Goal: Transaction & Acquisition: Purchase product/service

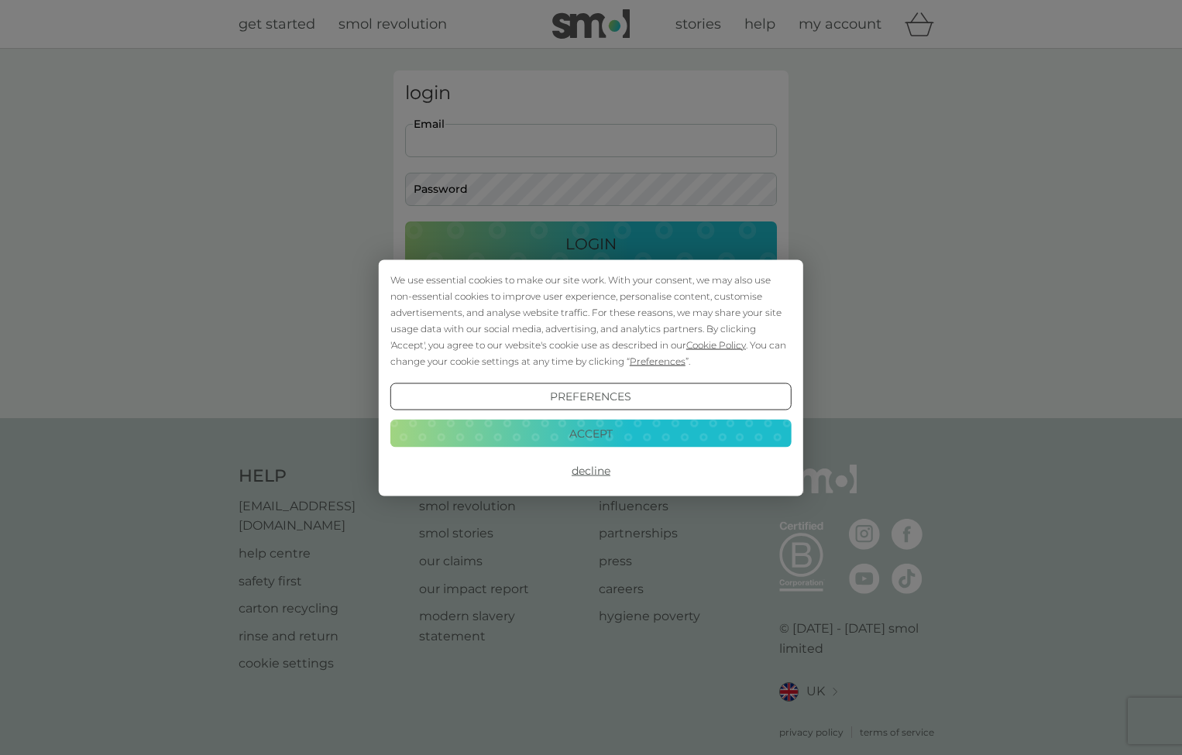
type input "[PERSON_NAME][EMAIL_ADDRESS][DOMAIN_NAME]"
click at [586, 469] on button "Decline" at bounding box center [590, 471] width 401 height 28
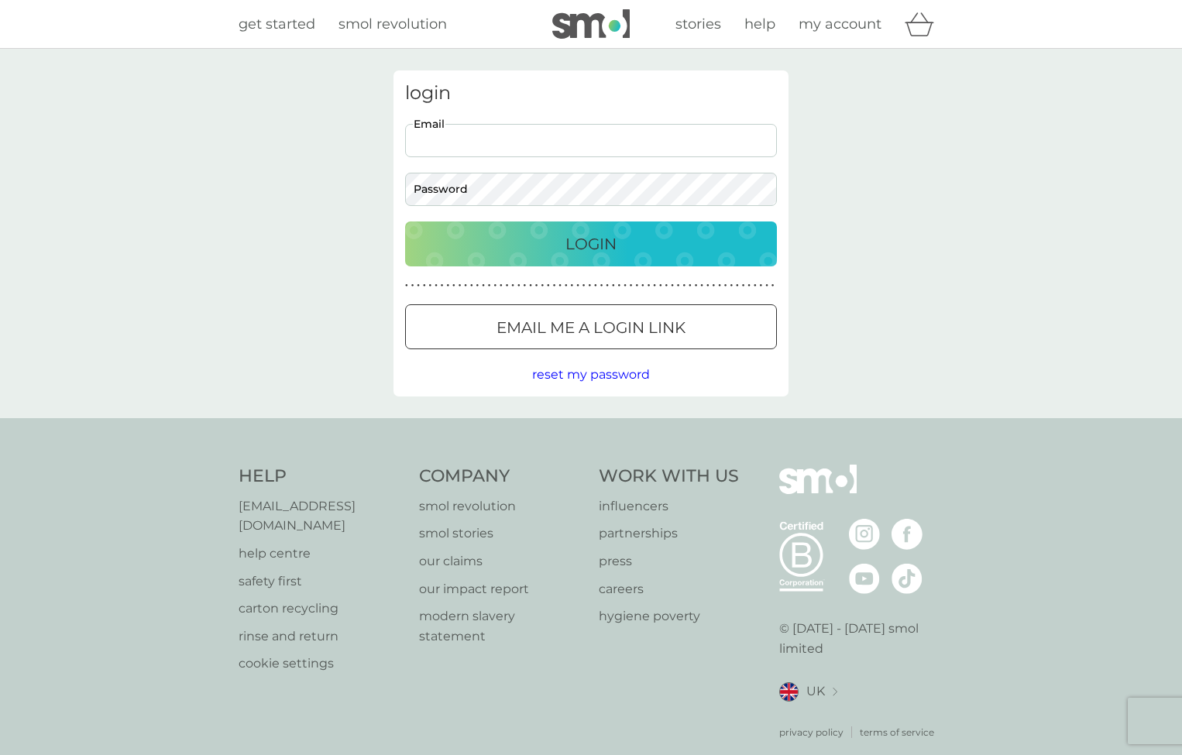
click at [558, 244] on div "Login" at bounding box center [591, 244] width 341 height 25
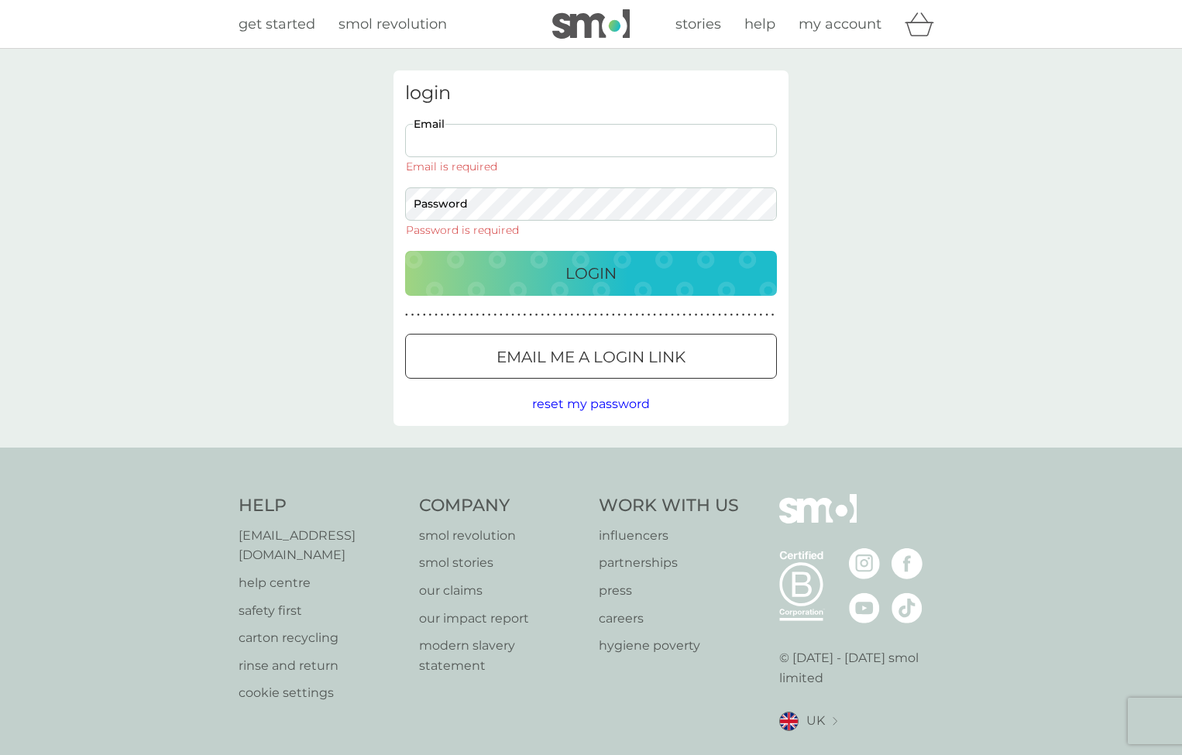
type input "rachel.skill@pointfour.co.uk"
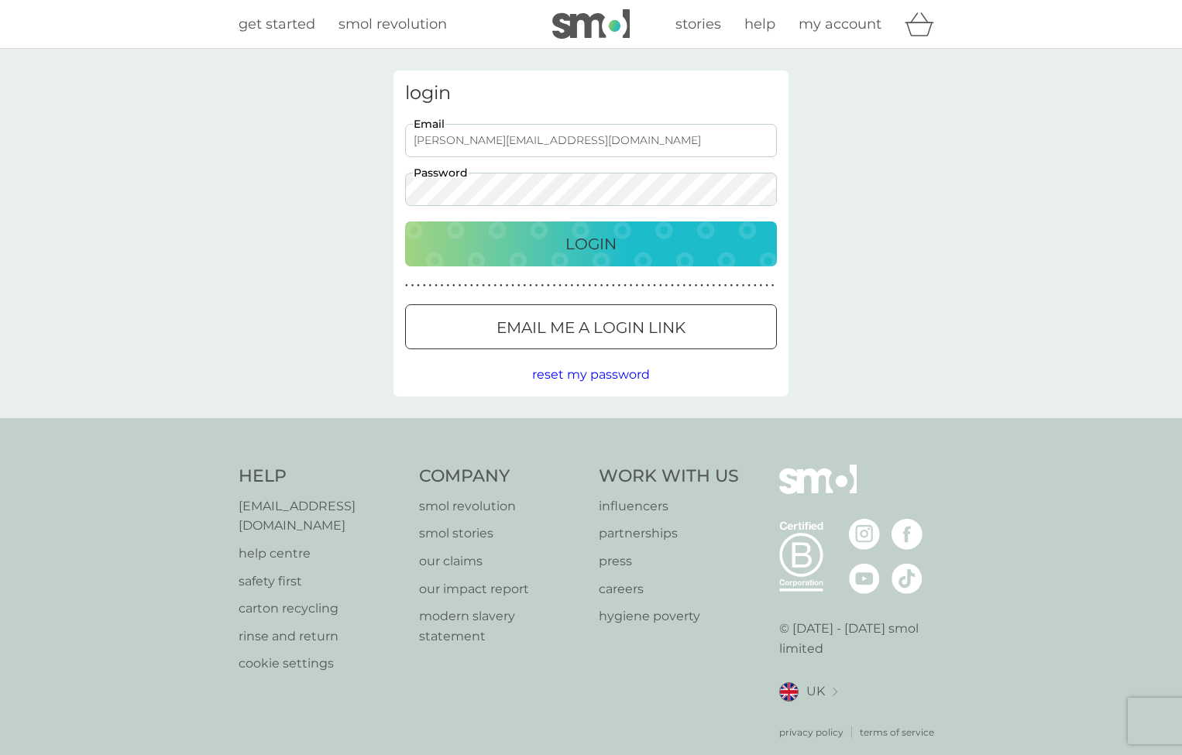
click at [597, 242] on p "Login" at bounding box center [590, 244] width 51 height 25
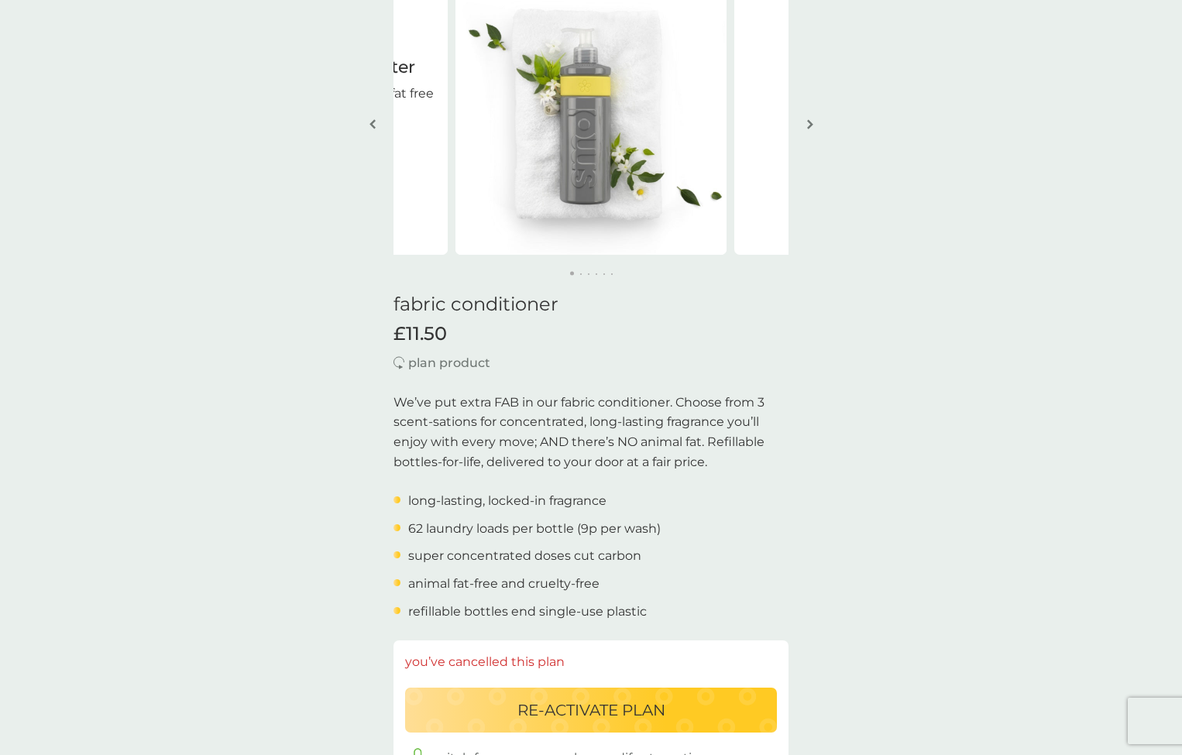
scroll to position [131, 0]
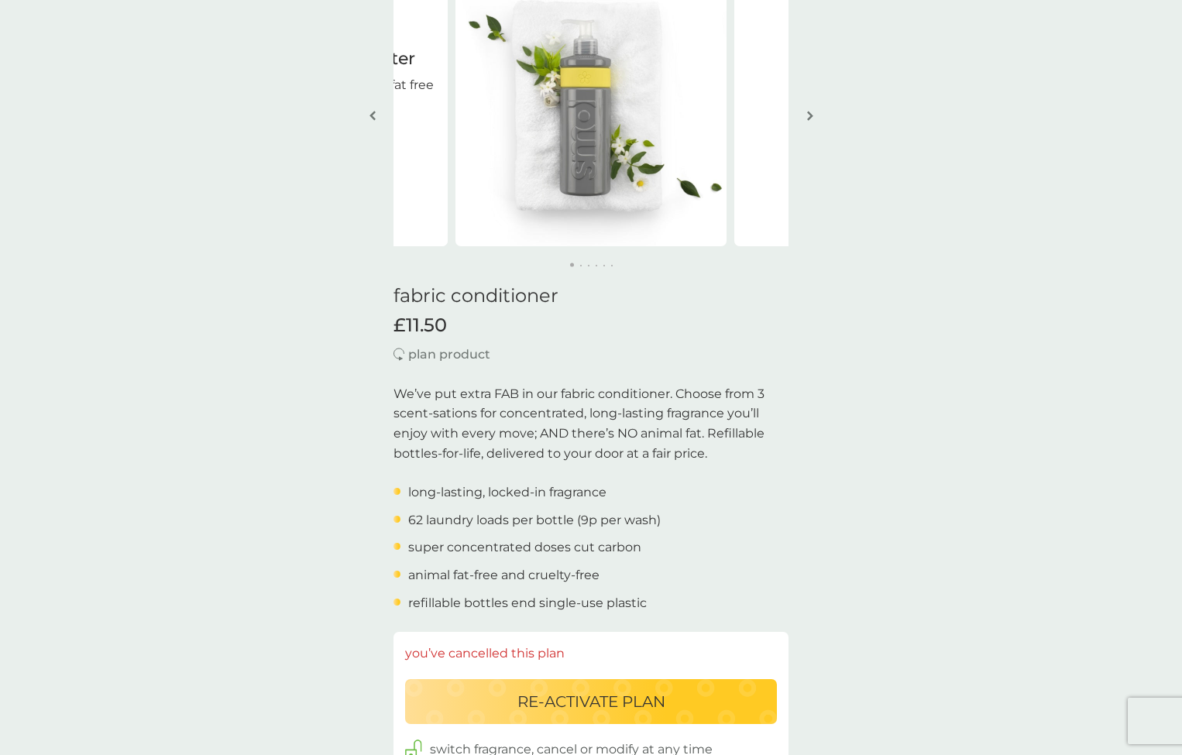
click at [371, 115] on img "button" at bounding box center [372, 116] width 6 height 12
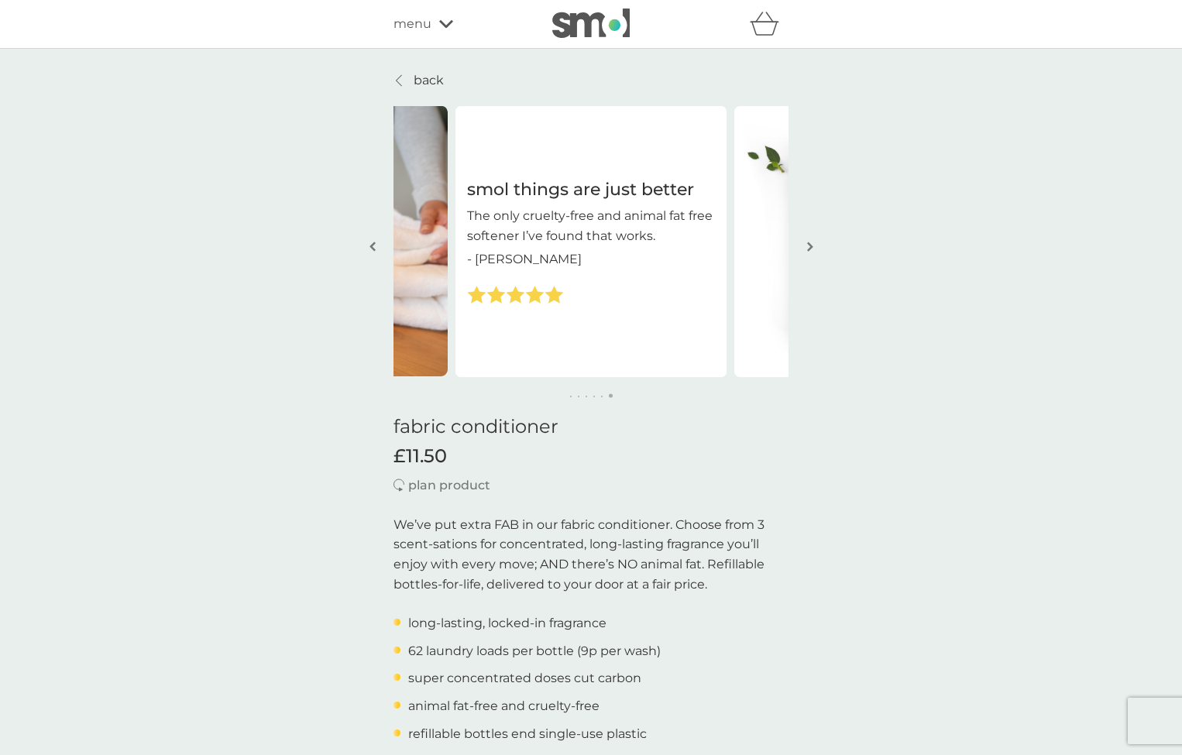
scroll to position [0, 0]
click at [371, 247] on img "button" at bounding box center [372, 247] width 6 height 12
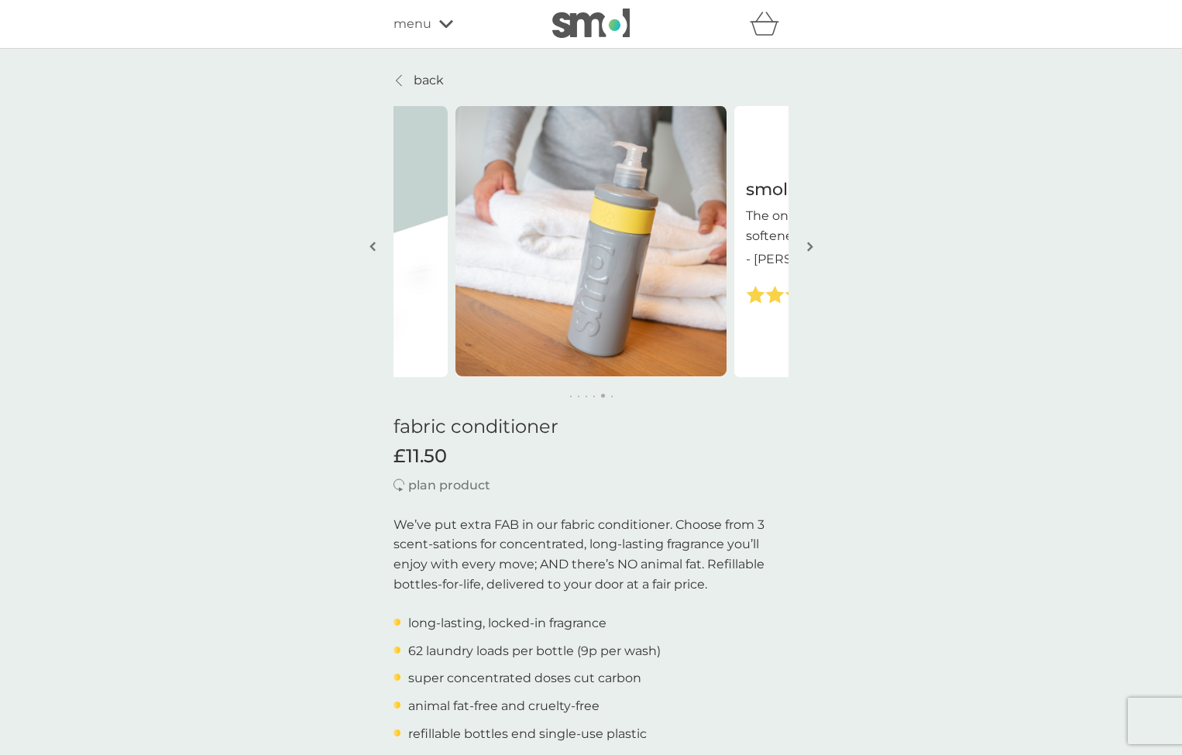
click at [420, 80] on p "back" at bounding box center [429, 80] width 30 height 20
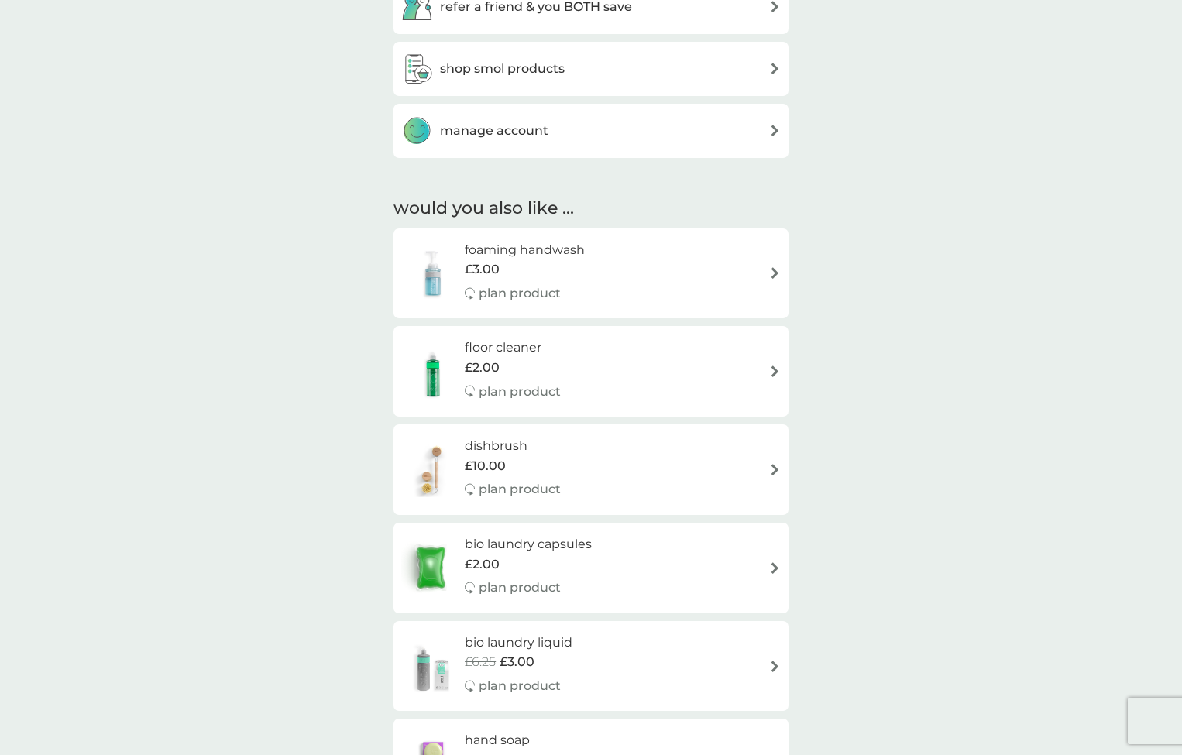
scroll to position [989, 0]
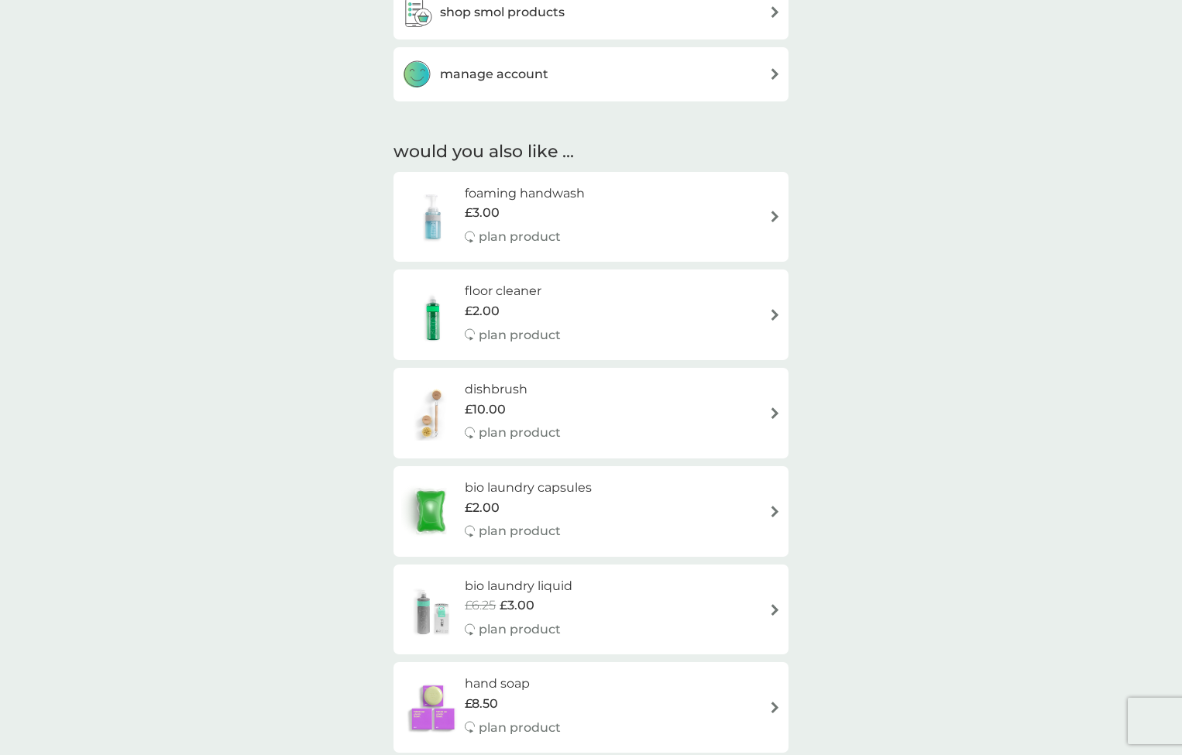
click at [752, 207] on div "foaming handwash £3.00 plan product" at bounding box center [591, 217] width 380 height 67
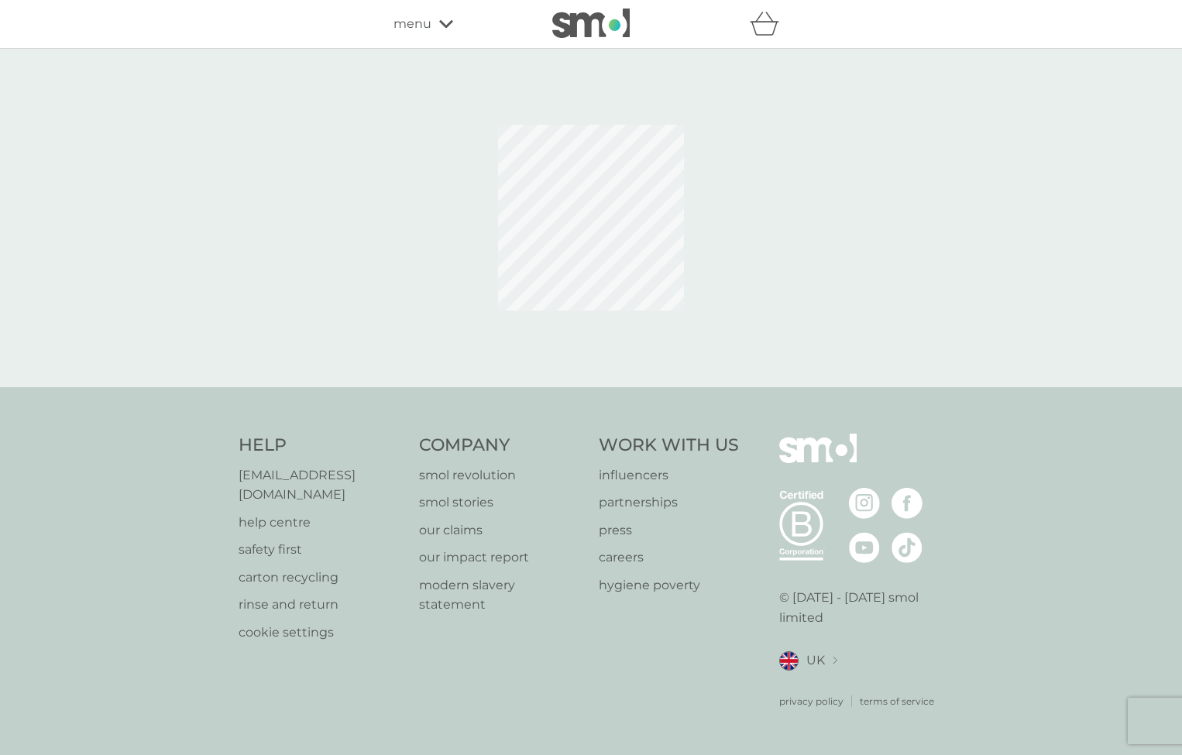
select select "119"
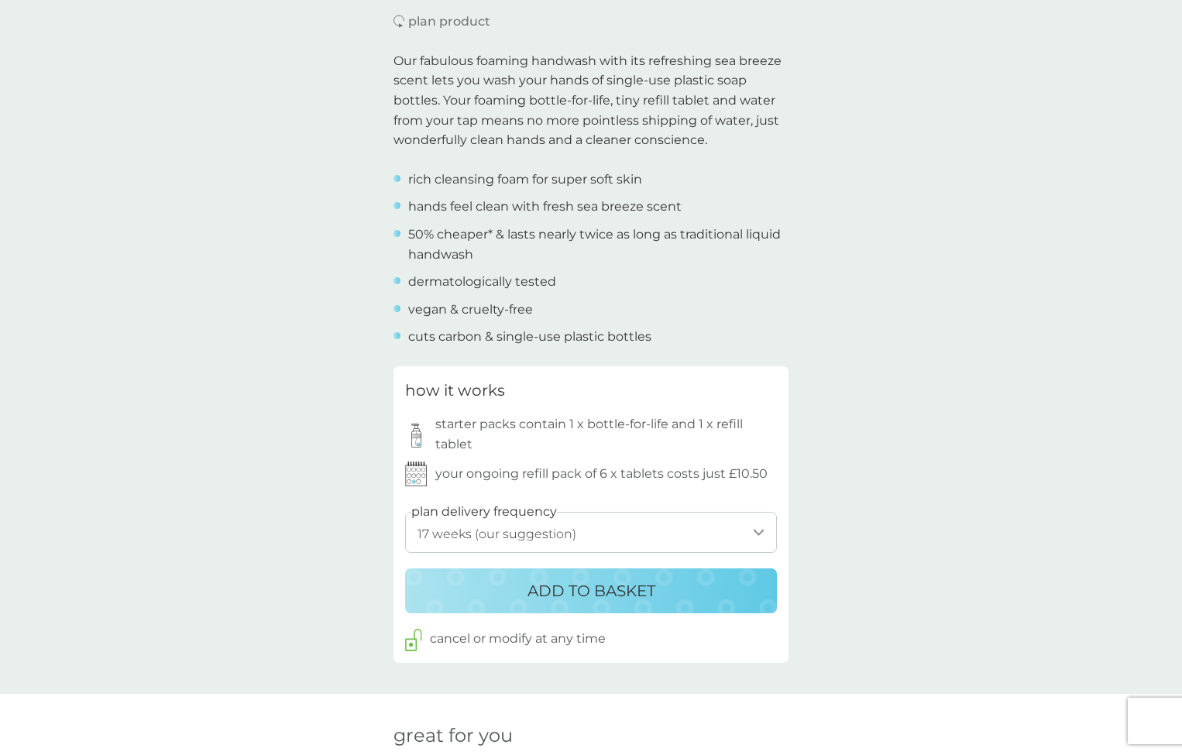
scroll to position [492, 0]
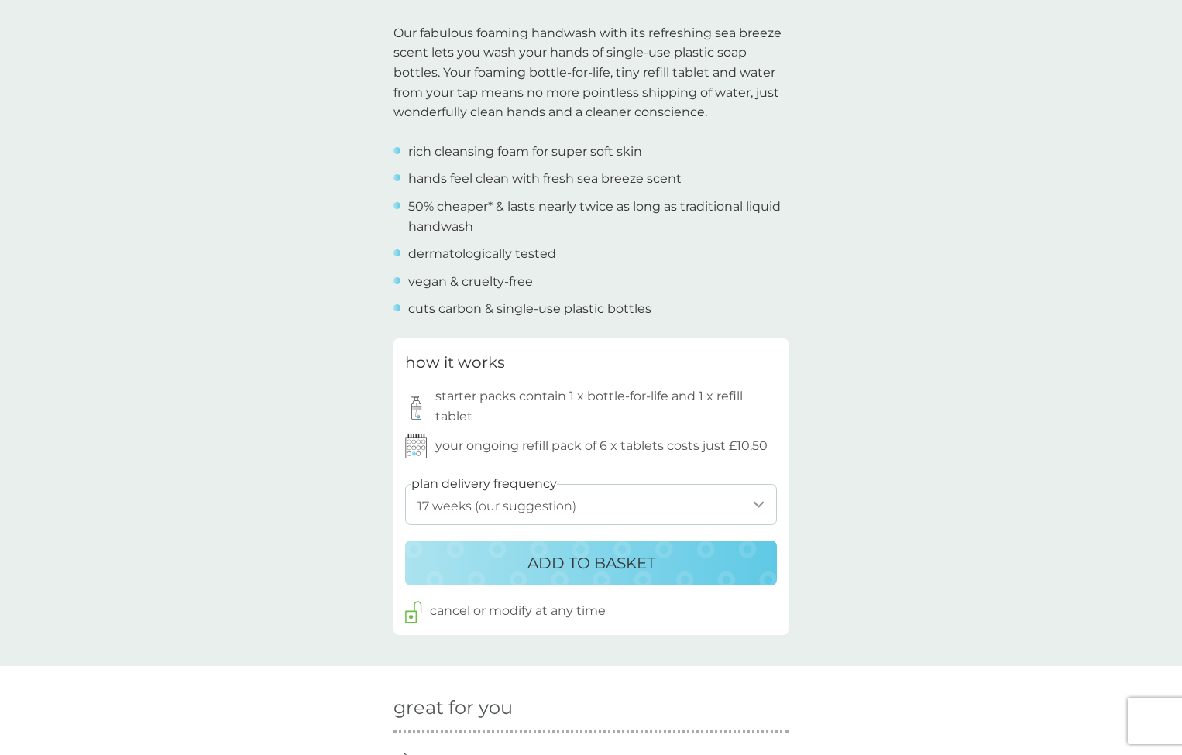
click at [564, 551] on p "ADD TO BASKET" at bounding box center [591, 563] width 128 height 25
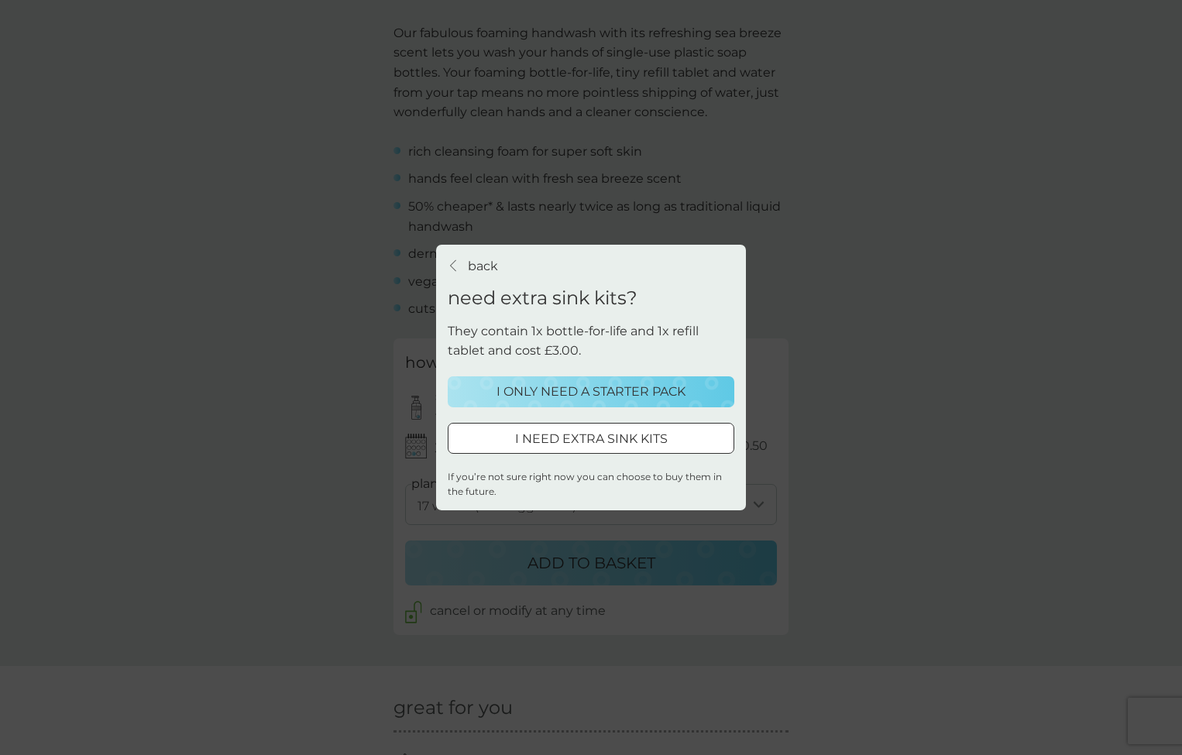
click at [587, 438] on div at bounding box center [591, 439] width 56 height 16
select select "119"
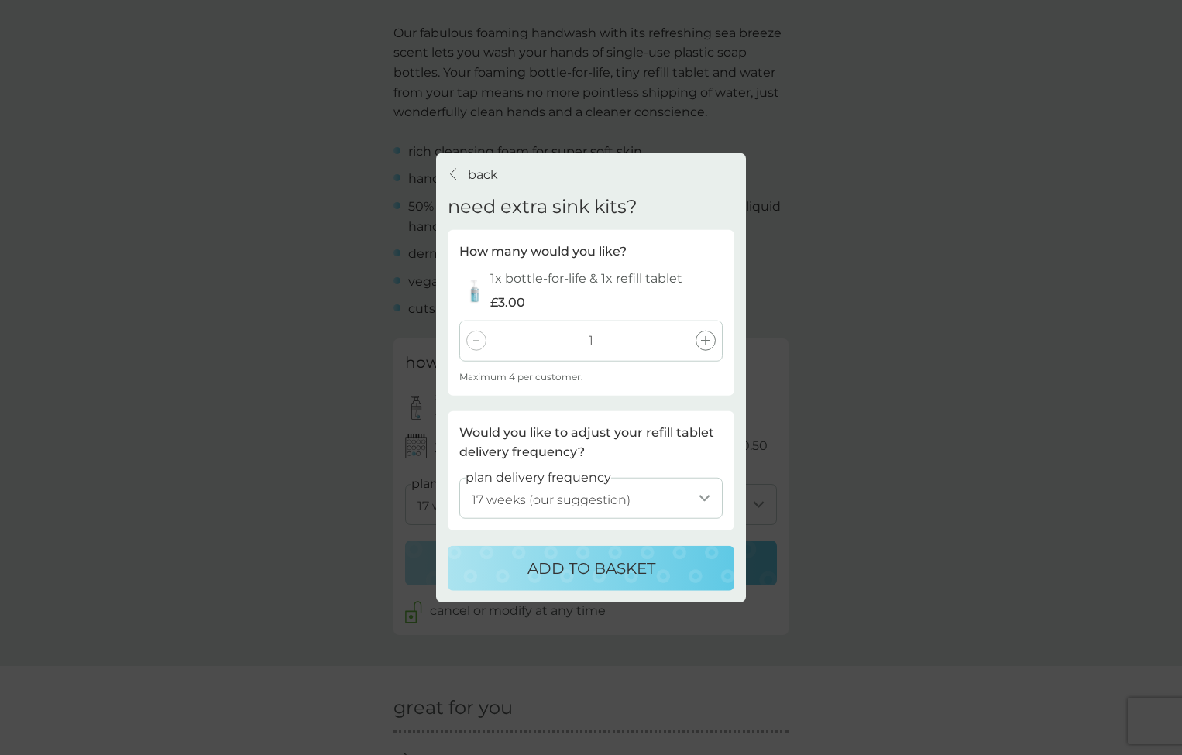
click at [707, 343] on icon at bounding box center [705, 340] width 9 height 9
click at [708, 339] on icon at bounding box center [705, 340] width 9 height 9
click at [558, 561] on p "ADD TO BASKET" at bounding box center [591, 568] width 128 height 25
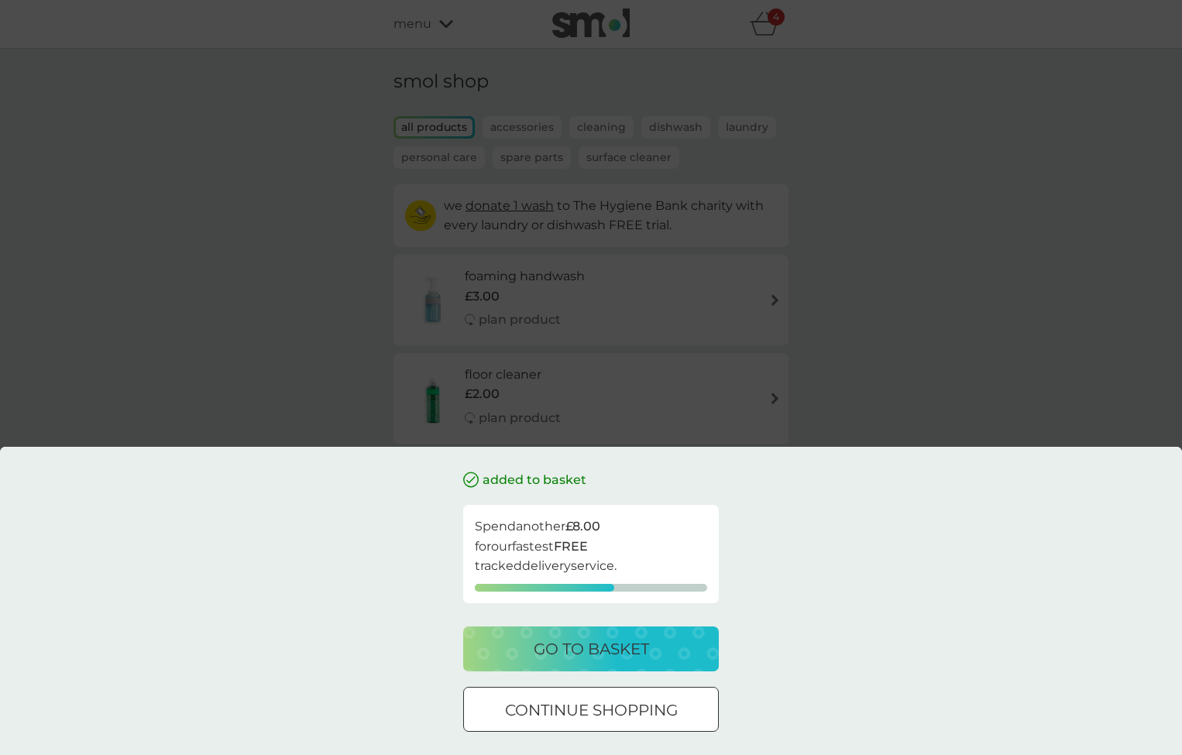
drag, startPoint x: 600, startPoint y: 700, endPoint x: 635, endPoint y: 680, distance: 40.3
click at [600, 700] on p "continue shopping" at bounding box center [591, 710] width 173 height 25
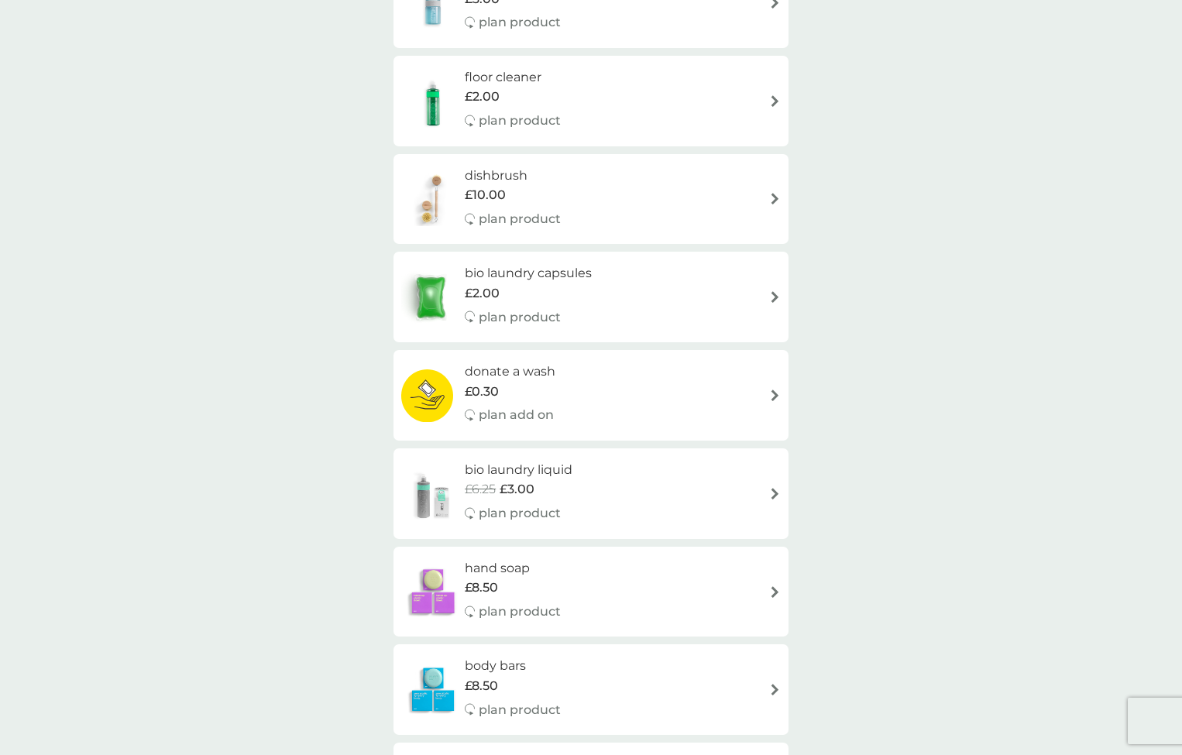
scroll to position [320, 0]
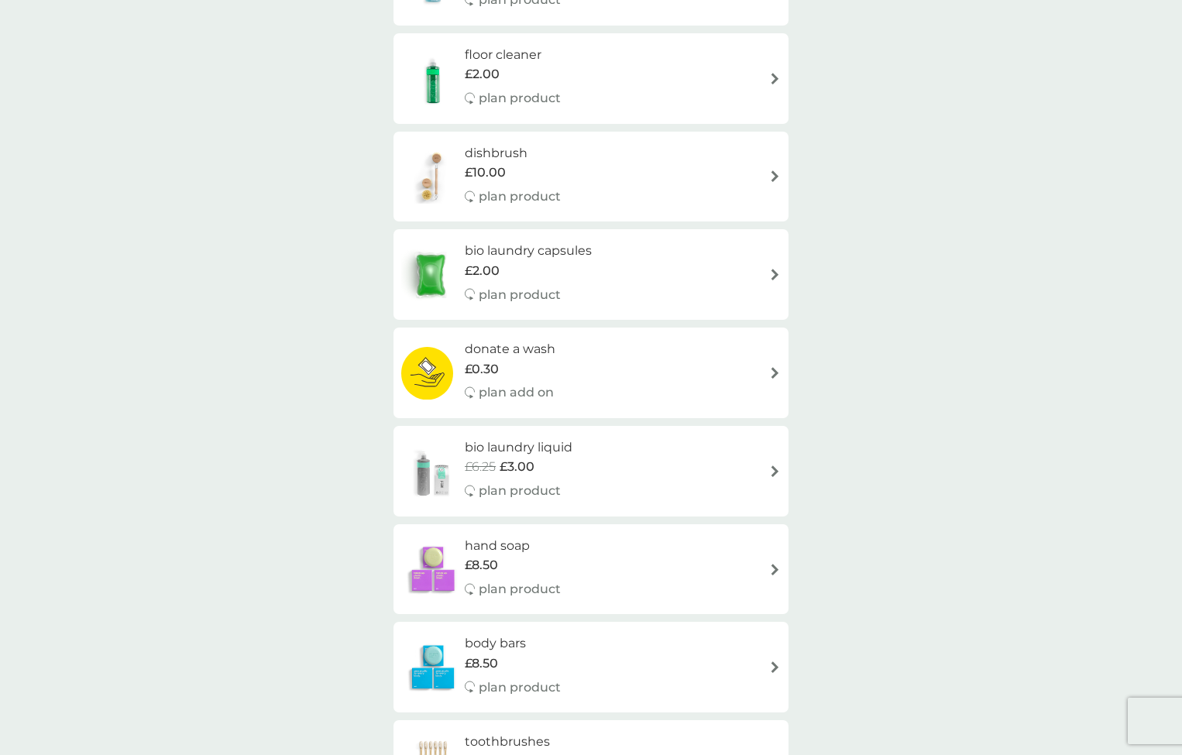
click at [771, 465] on img at bounding box center [775, 471] width 12 height 12
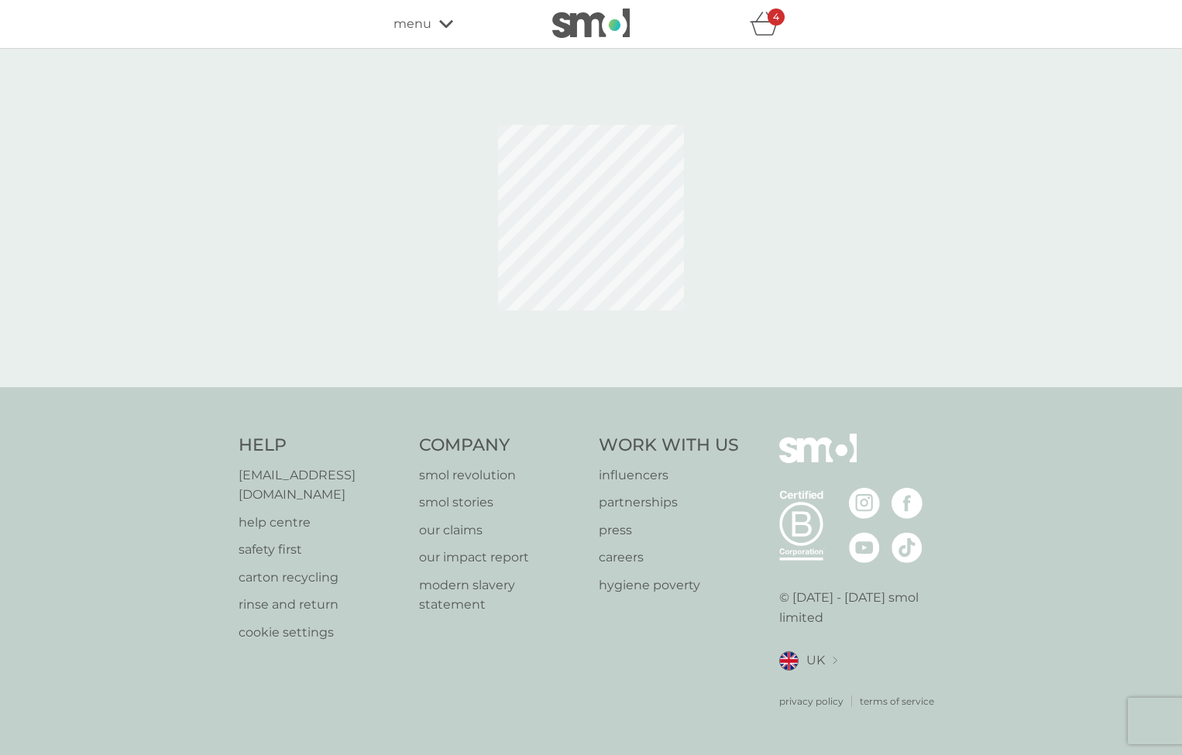
select select "91"
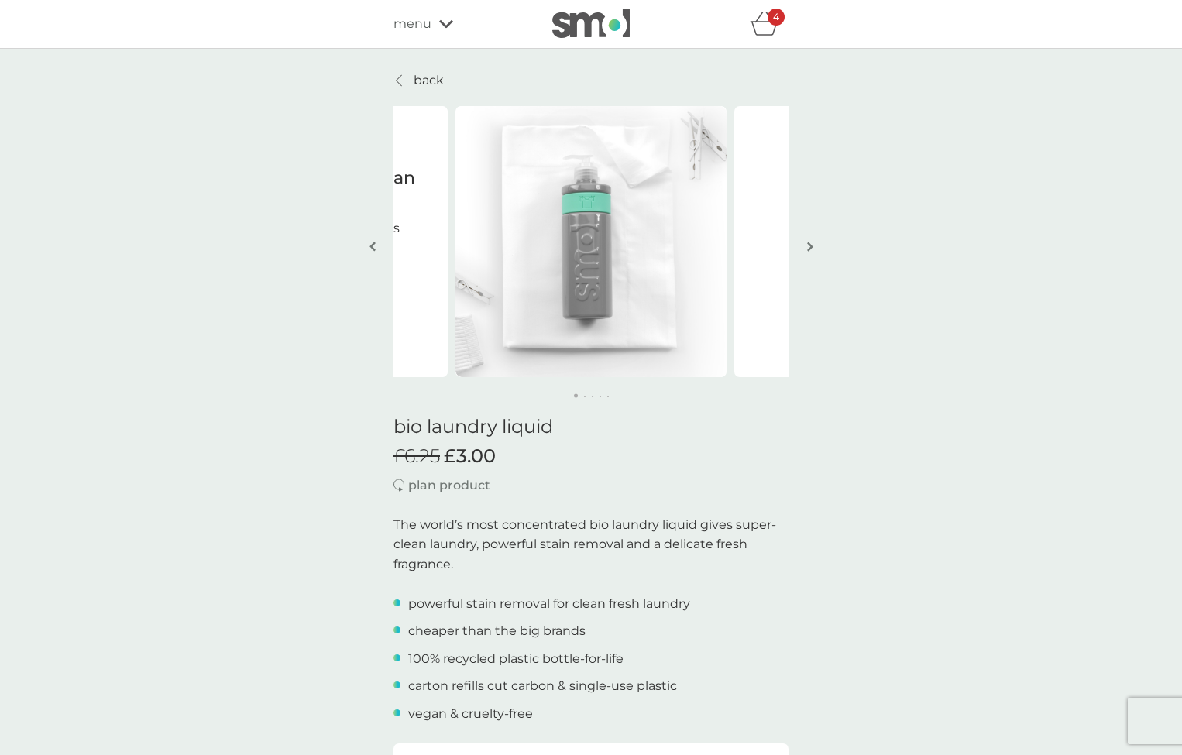
click at [426, 84] on p "back" at bounding box center [429, 80] width 30 height 20
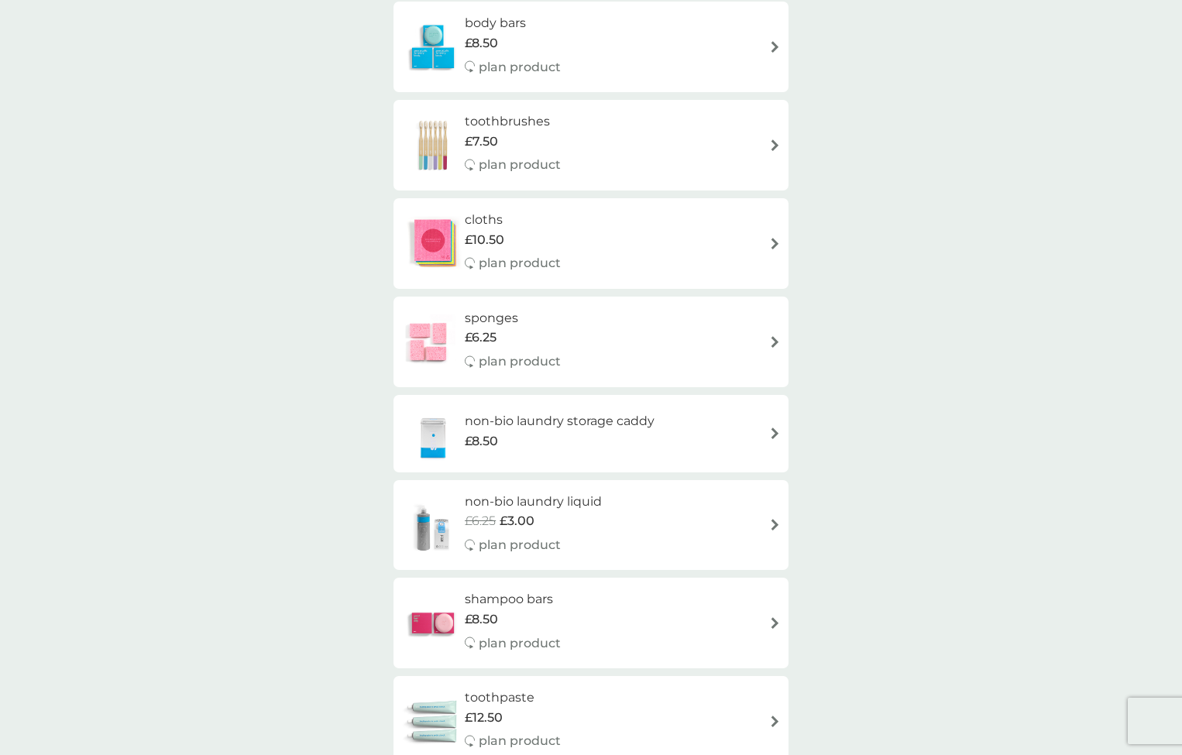
scroll to position [1024, 0]
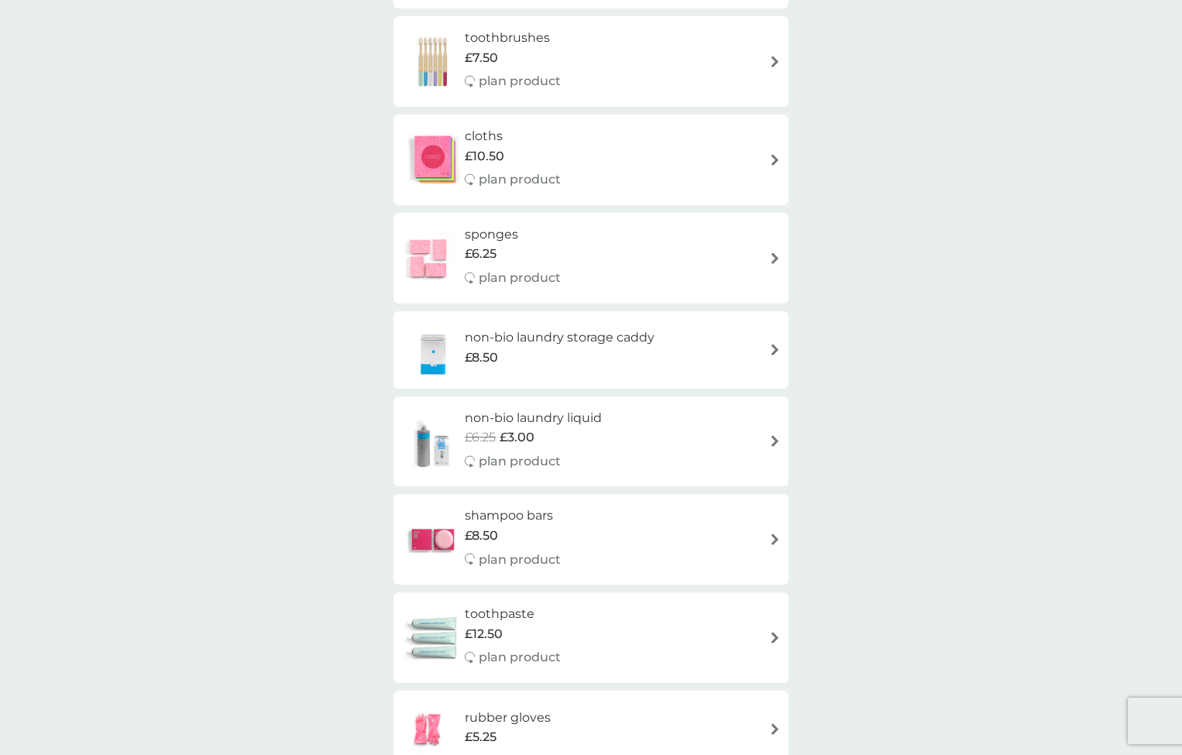
click at [486, 408] on h6 "non-bio laundry liquid" at bounding box center [533, 418] width 137 height 20
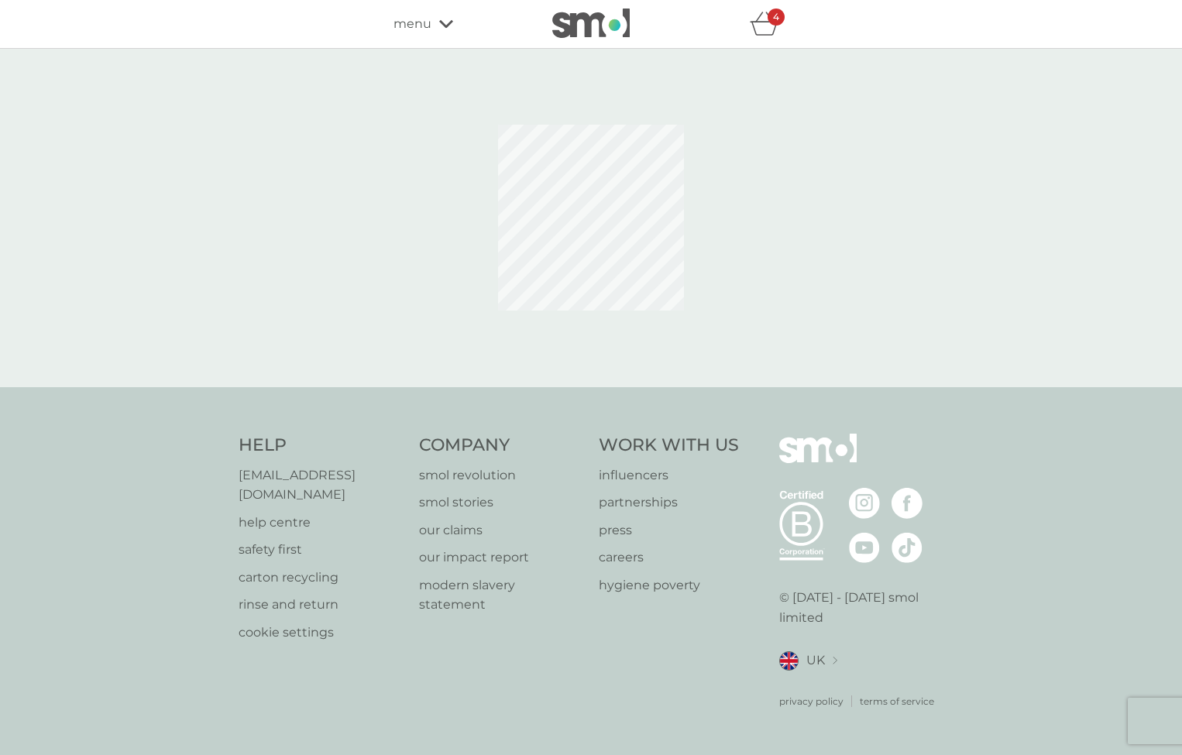
select select "91"
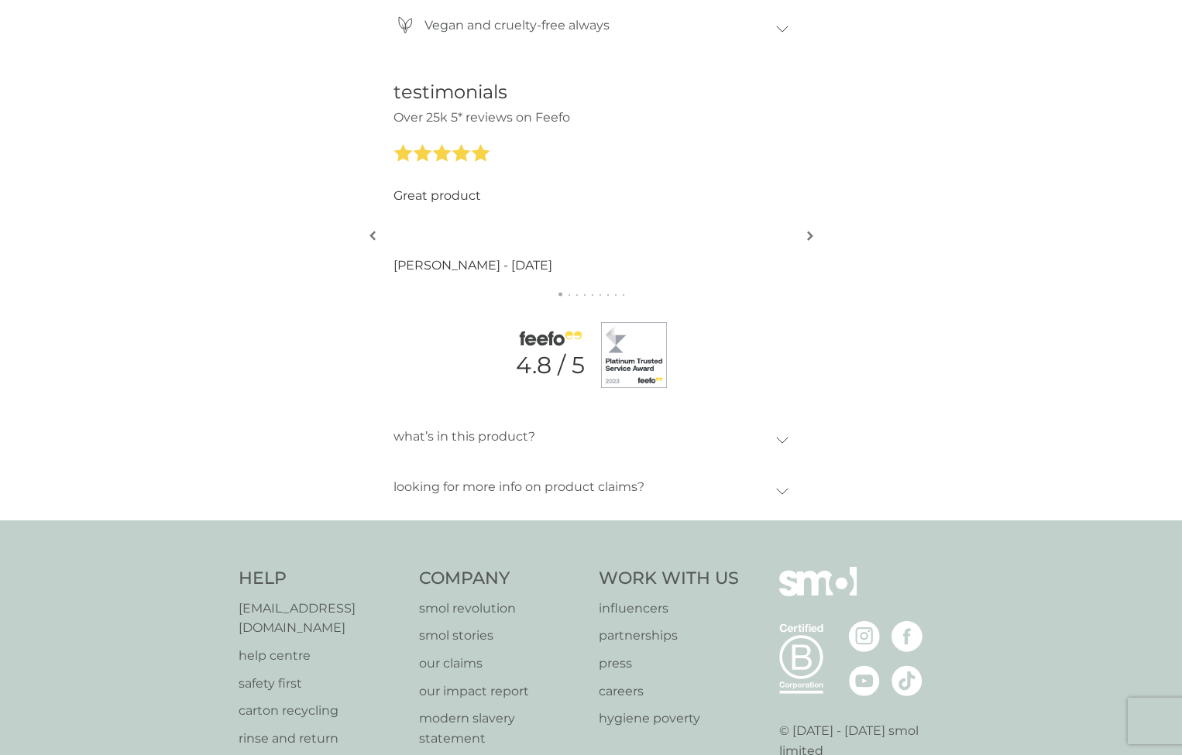
scroll to position [1642, 0]
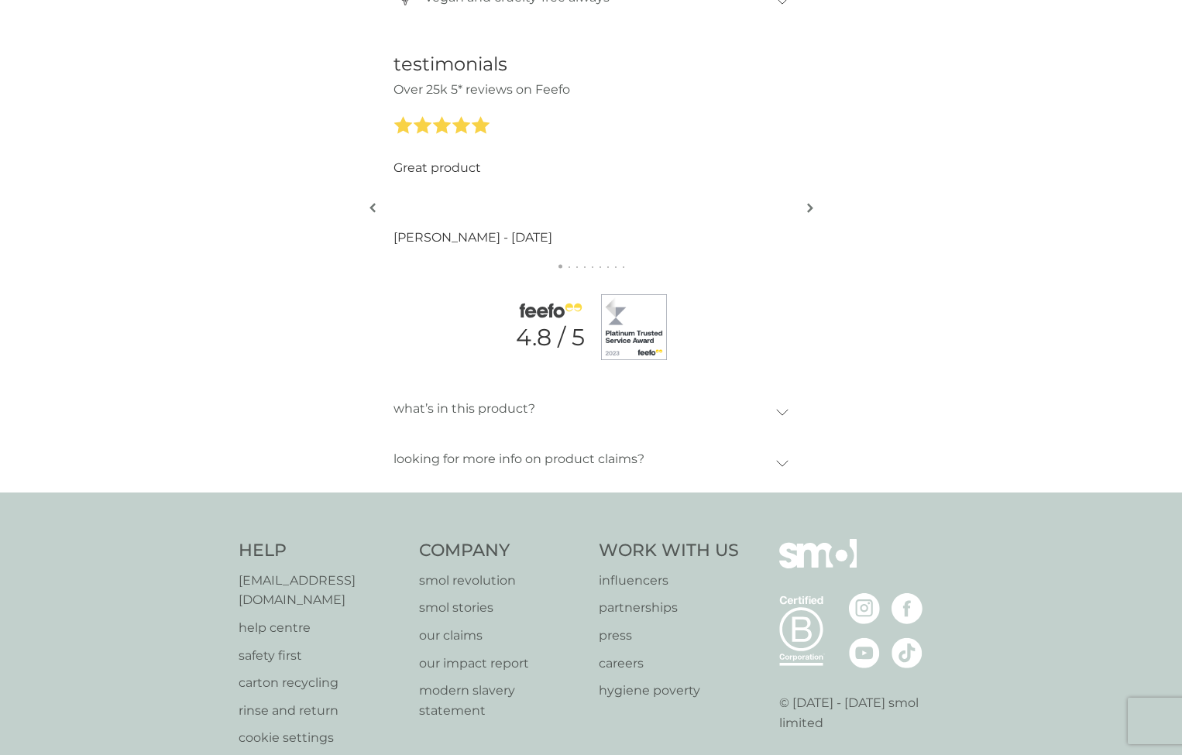
click at [785, 409] on icon at bounding box center [782, 412] width 12 height 7
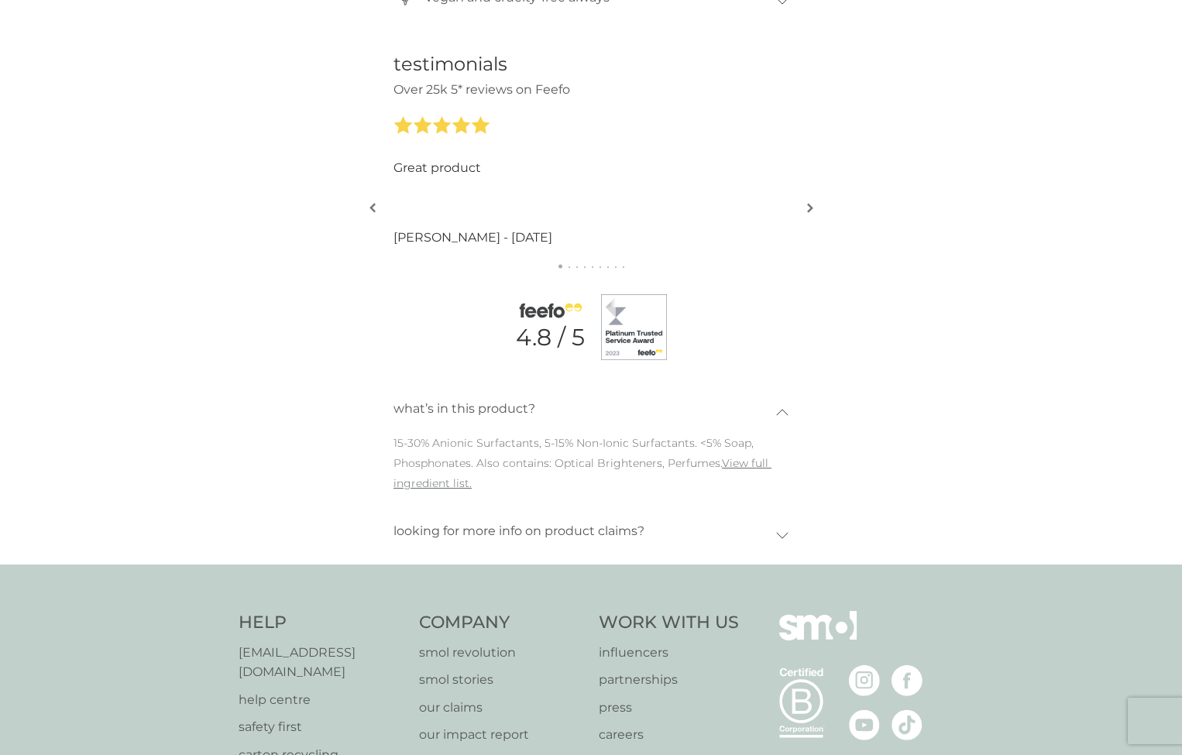
click at [781, 532] on icon at bounding box center [782, 535] width 12 height 7
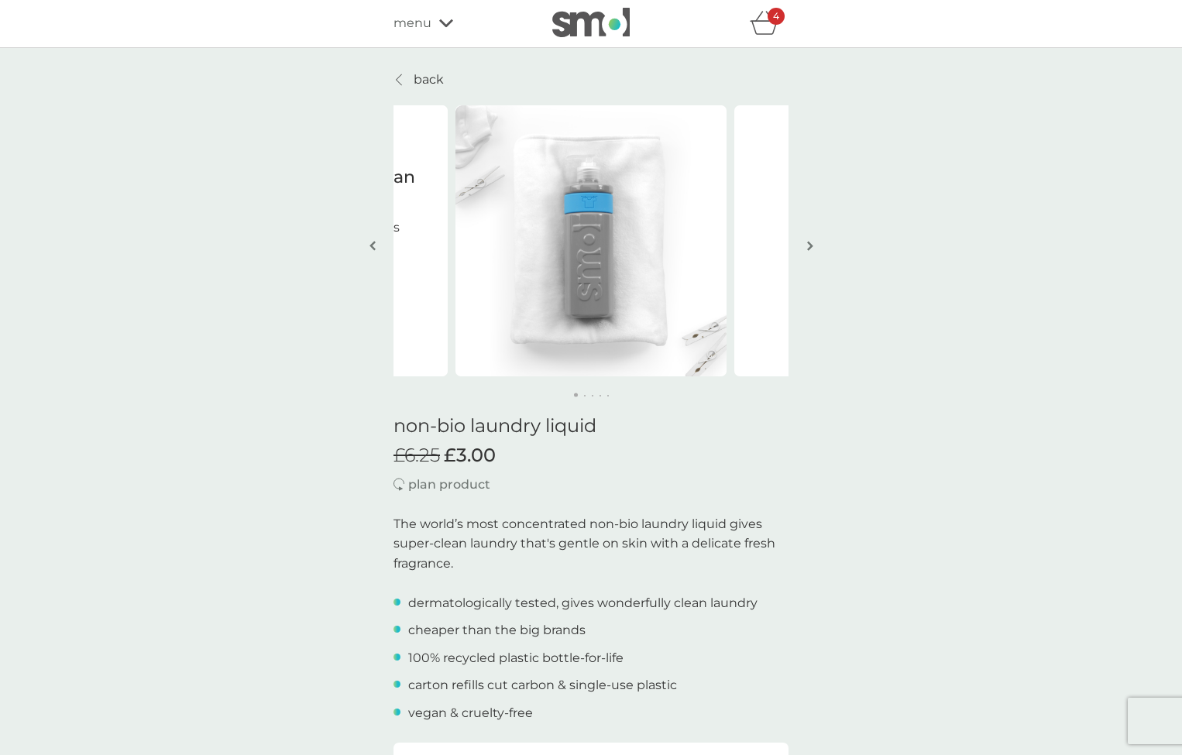
scroll to position [0, 0]
click at [809, 249] on img "button" at bounding box center [810, 247] width 6 height 12
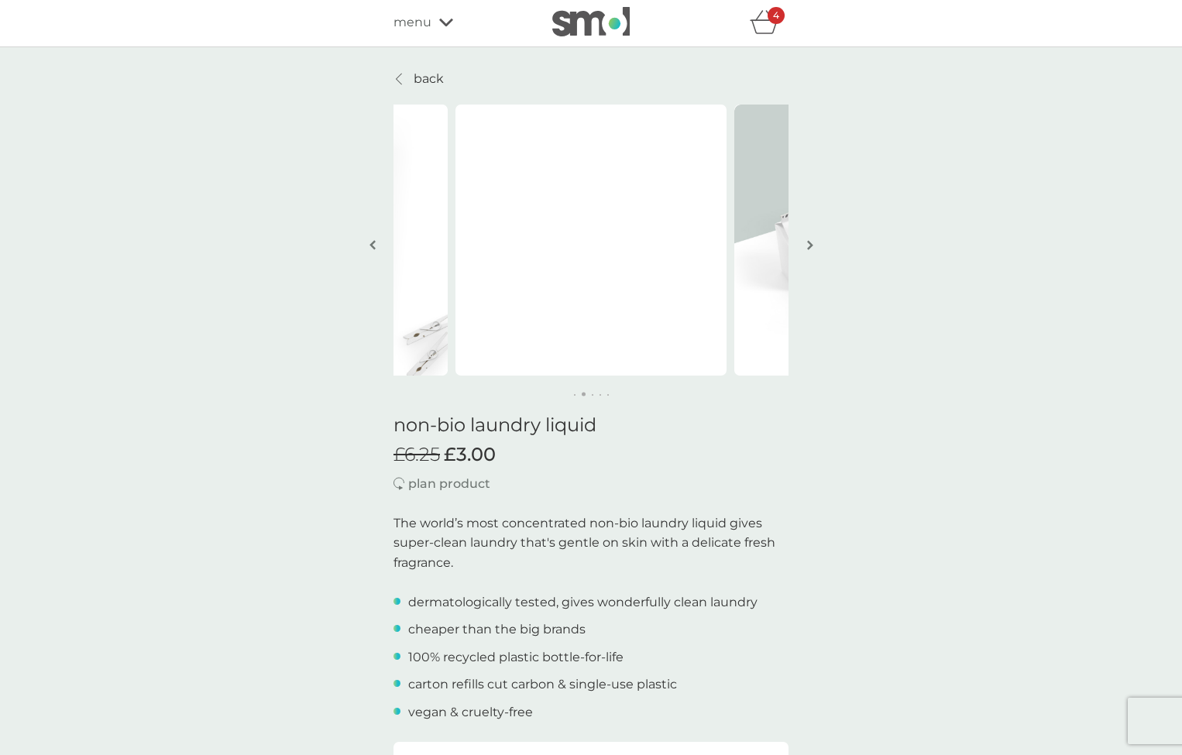
click at [809, 249] on img "button" at bounding box center [810, 245] width 6 height 12
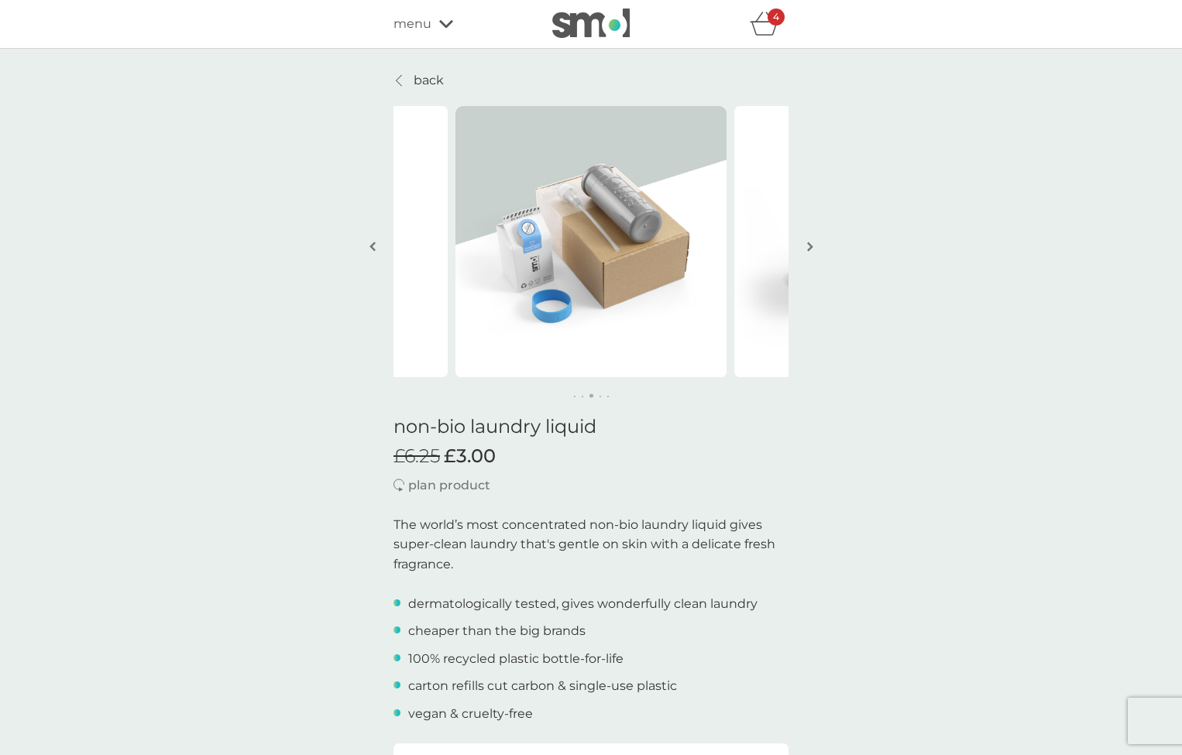
click at [809, 249] on img "button" at bounding box center [810, 247] width 6 height 12
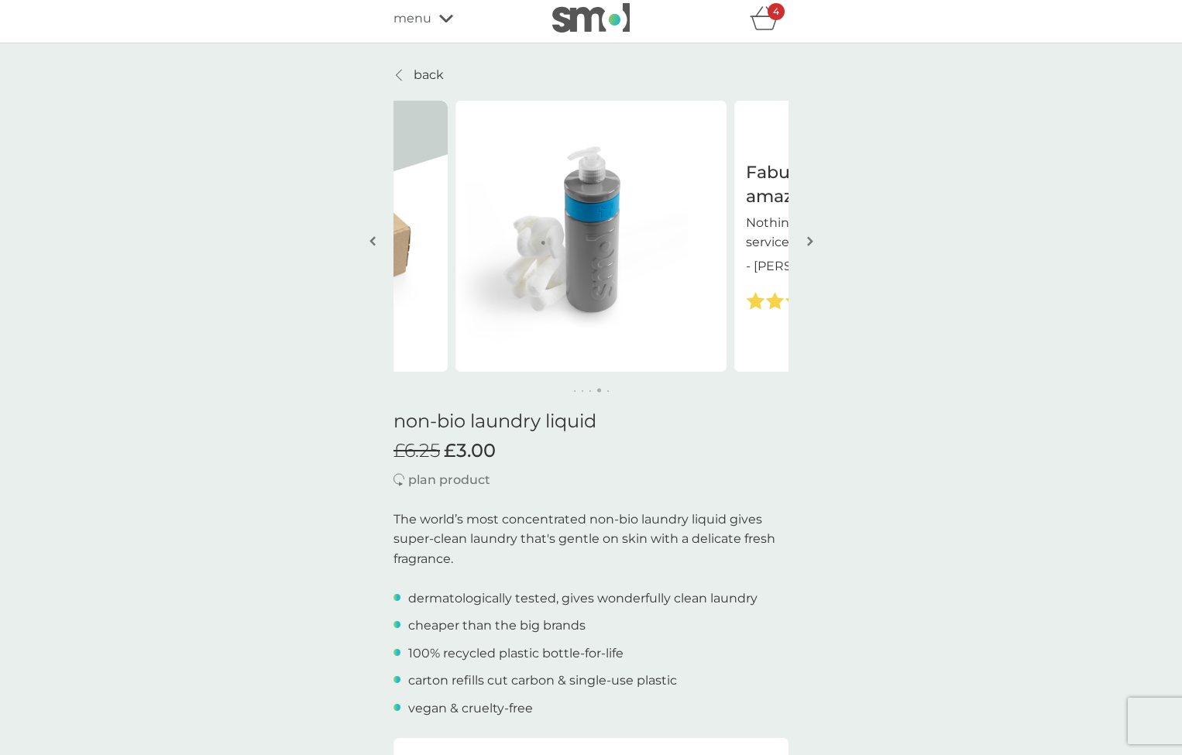
scroll to position [1, 0]
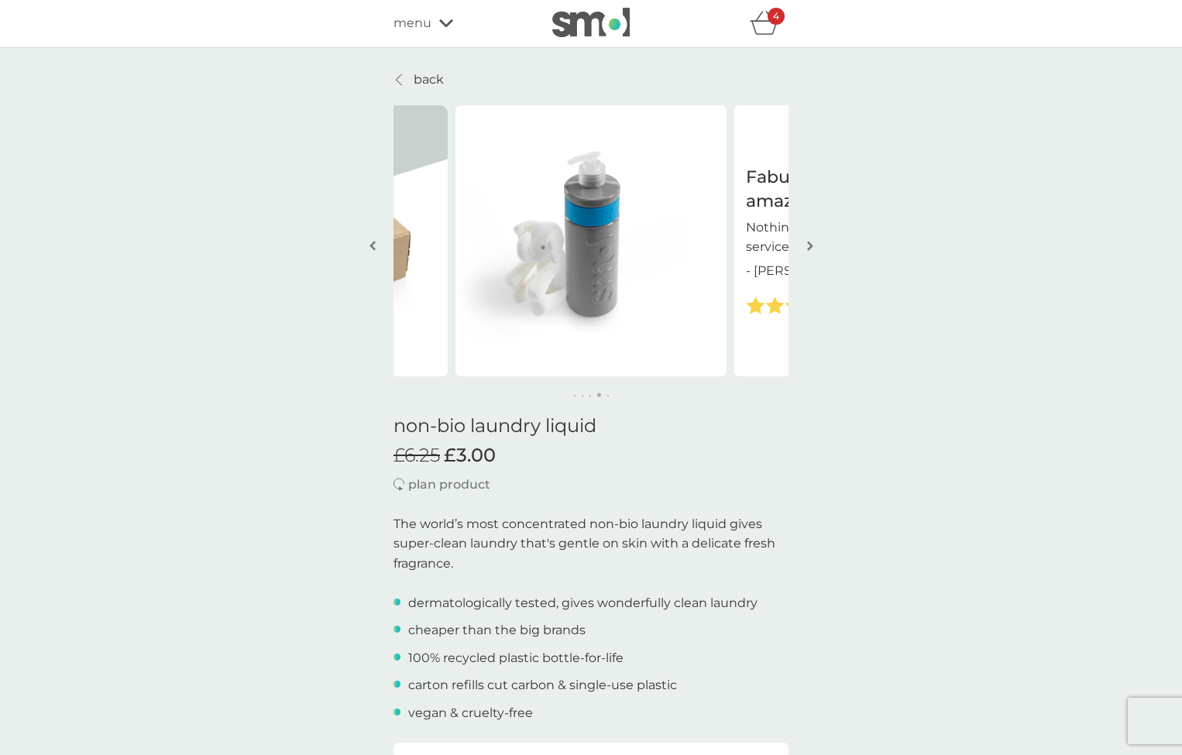
click at [809, 249] on img "button" at bounding box center [810, 246] width 6 height 12
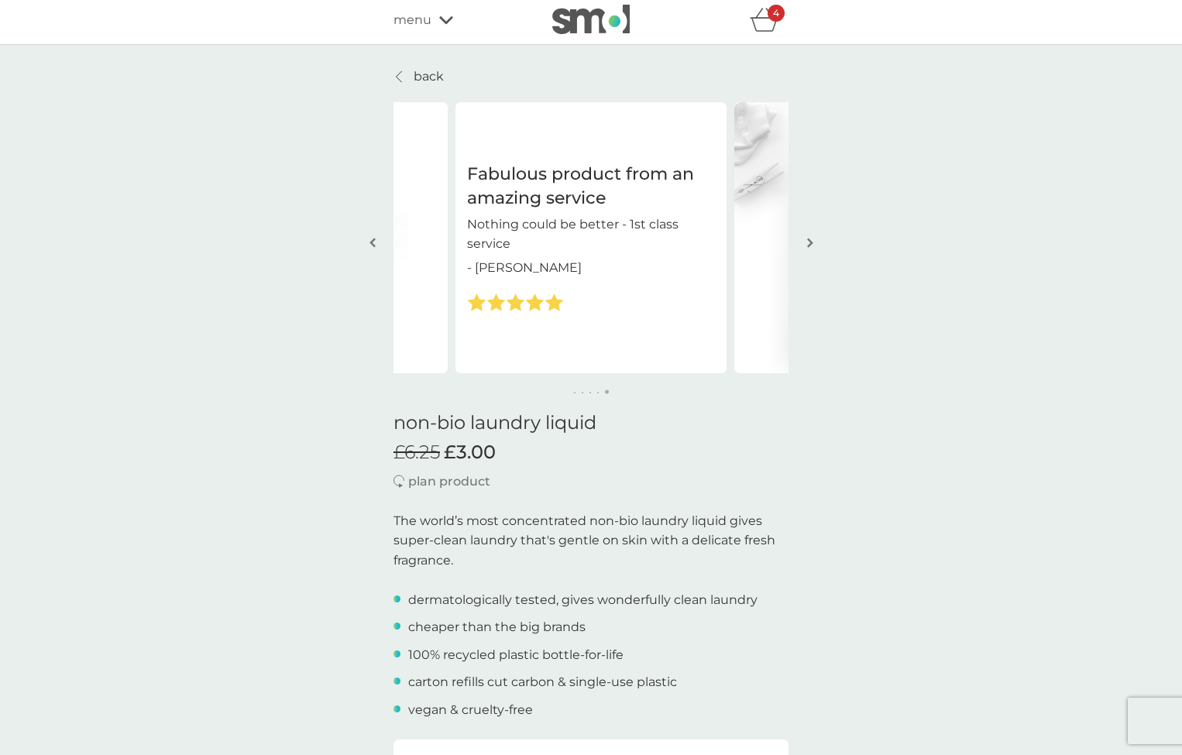
click at [809, 249] on button "button" at bounding box center [810, 243] width 12 height 77
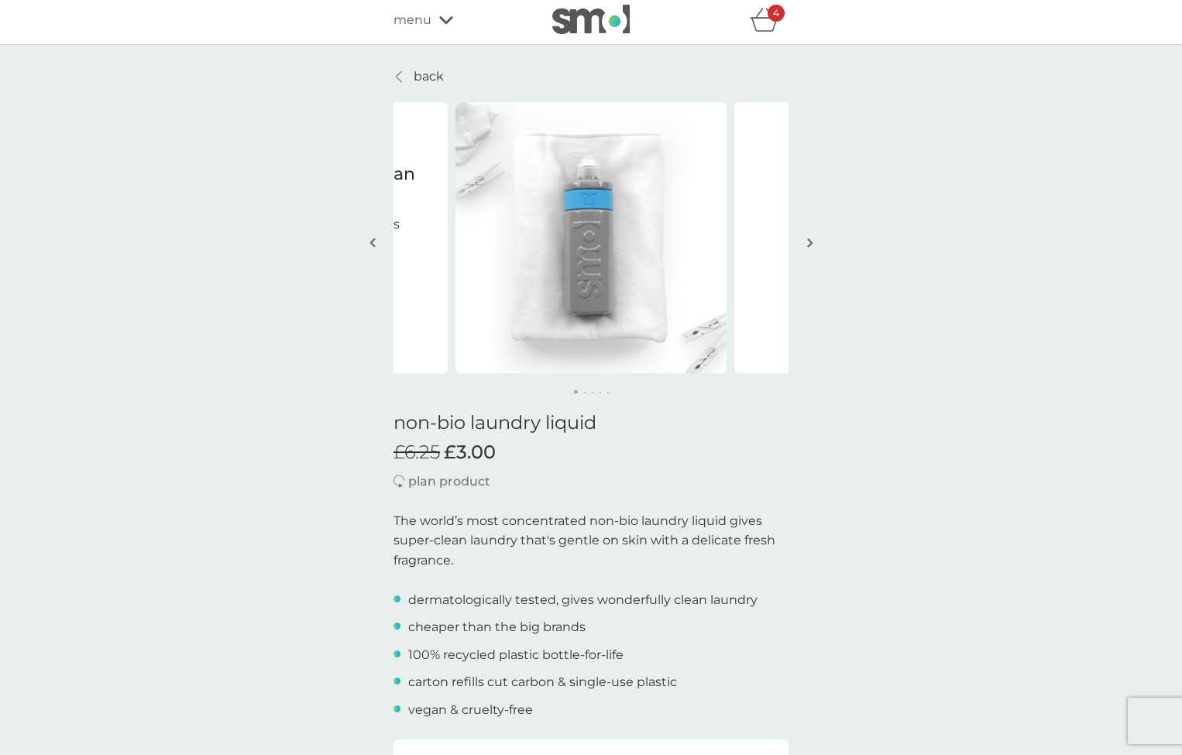
scroll to position [5, 0]
click at [809, 249] on button "button" at bounding box center [810, 242] width 12 height 77
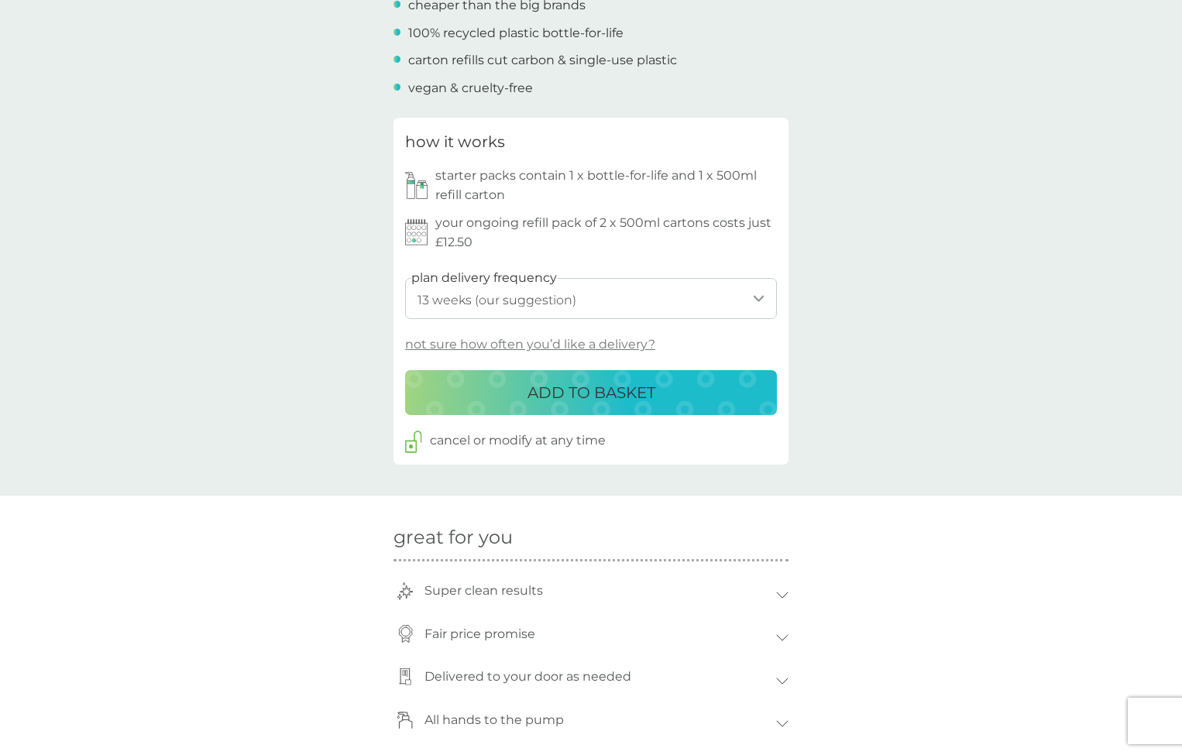
scroll to position [785, 0]
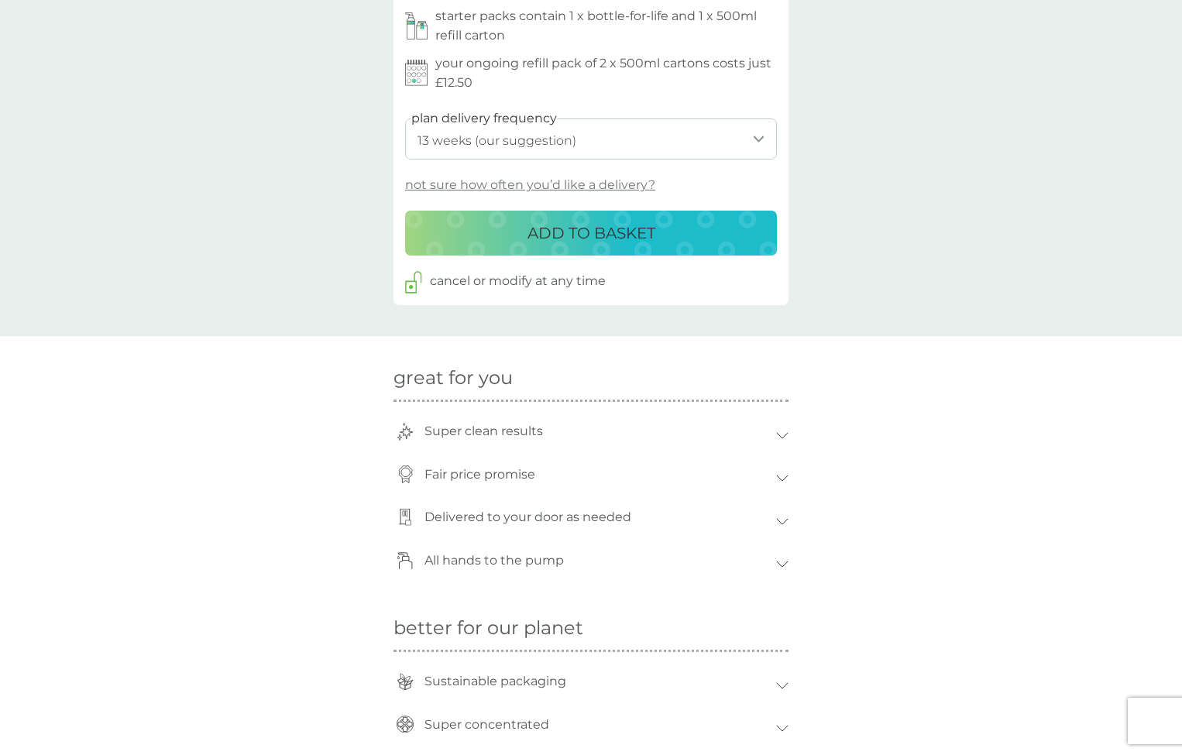
click at [601, 232] on p "ADD TO BASKET" at bounding box center [591, 233] width 128 height 25
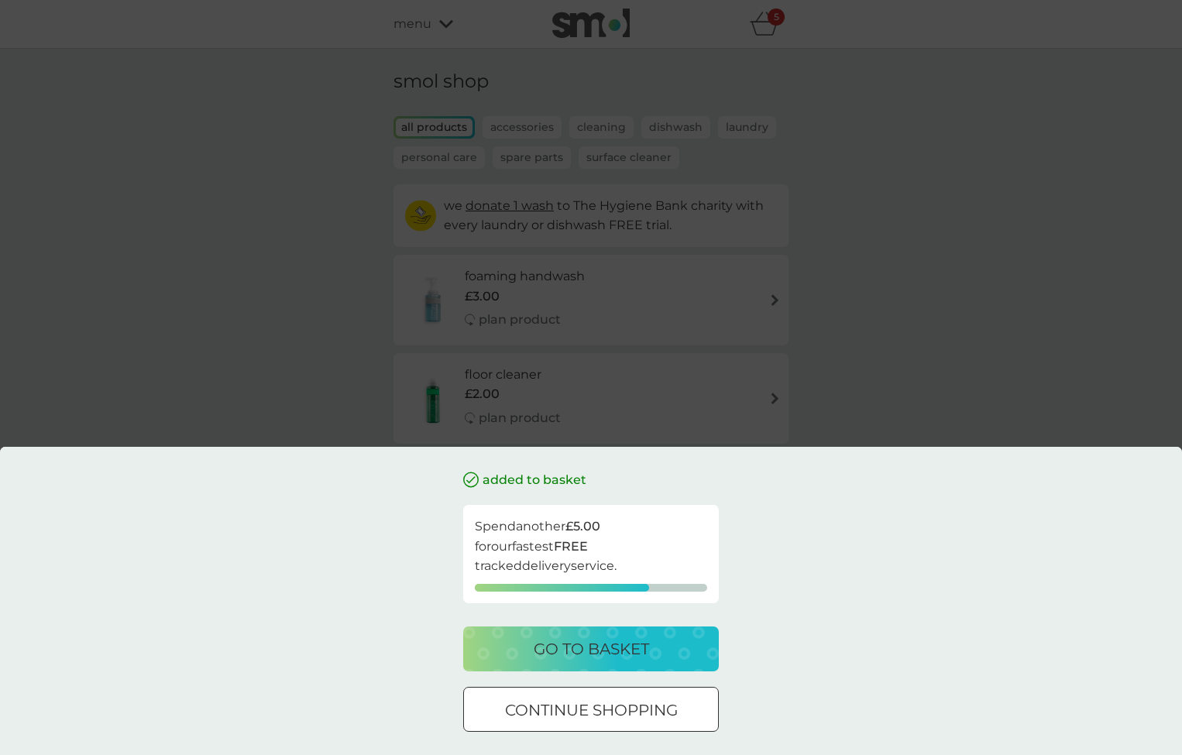
drag, startPoint x: 634, startPoint y: 720, endPoint x: 654, endPoint y: 702, distance: 26.3
click at [634, 720] on p "continue shopping" at bounding box center [591, 710] width 173 height 25
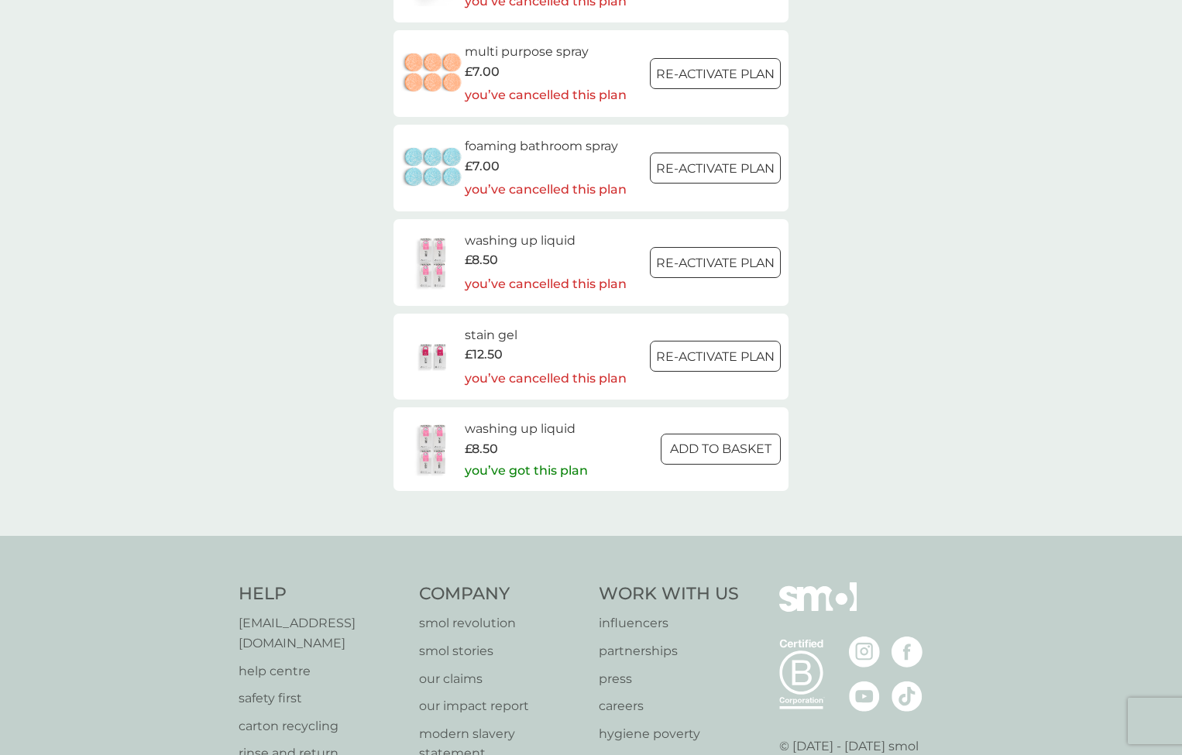
scroll to position [2561, 0]
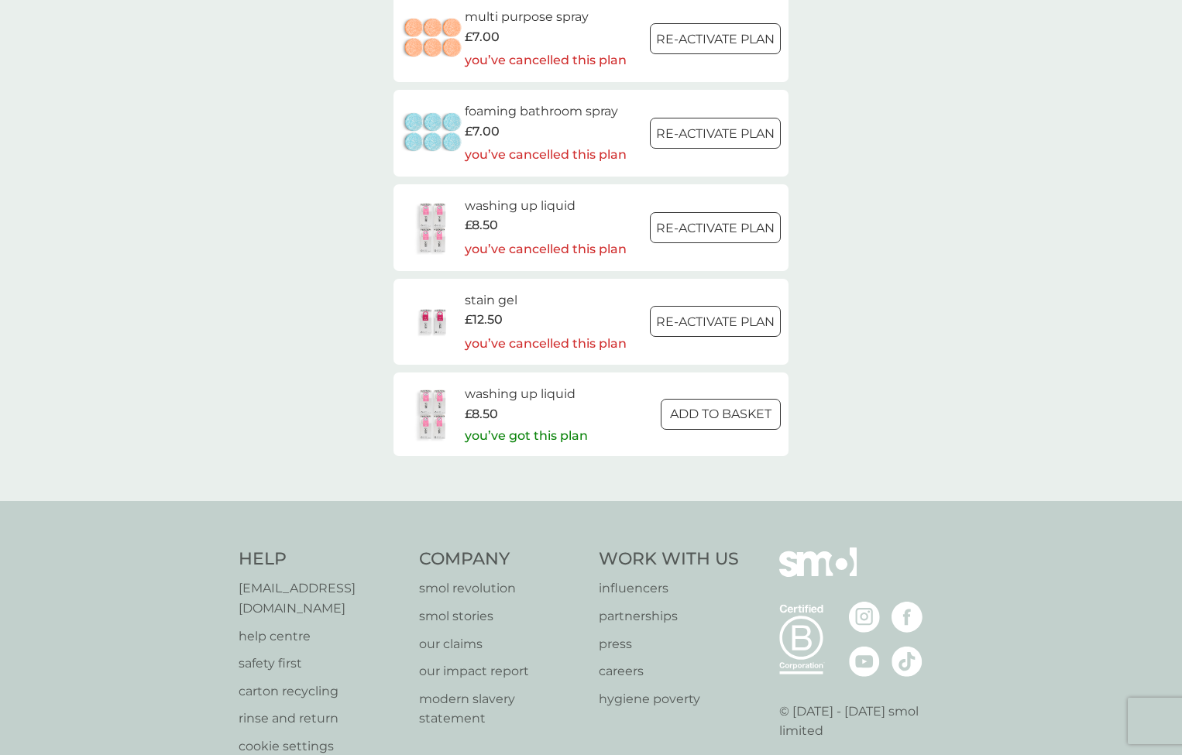
click at [486, 426] on p "you’ve got this plan" at bounding box center [526, 436] width 123 height 20
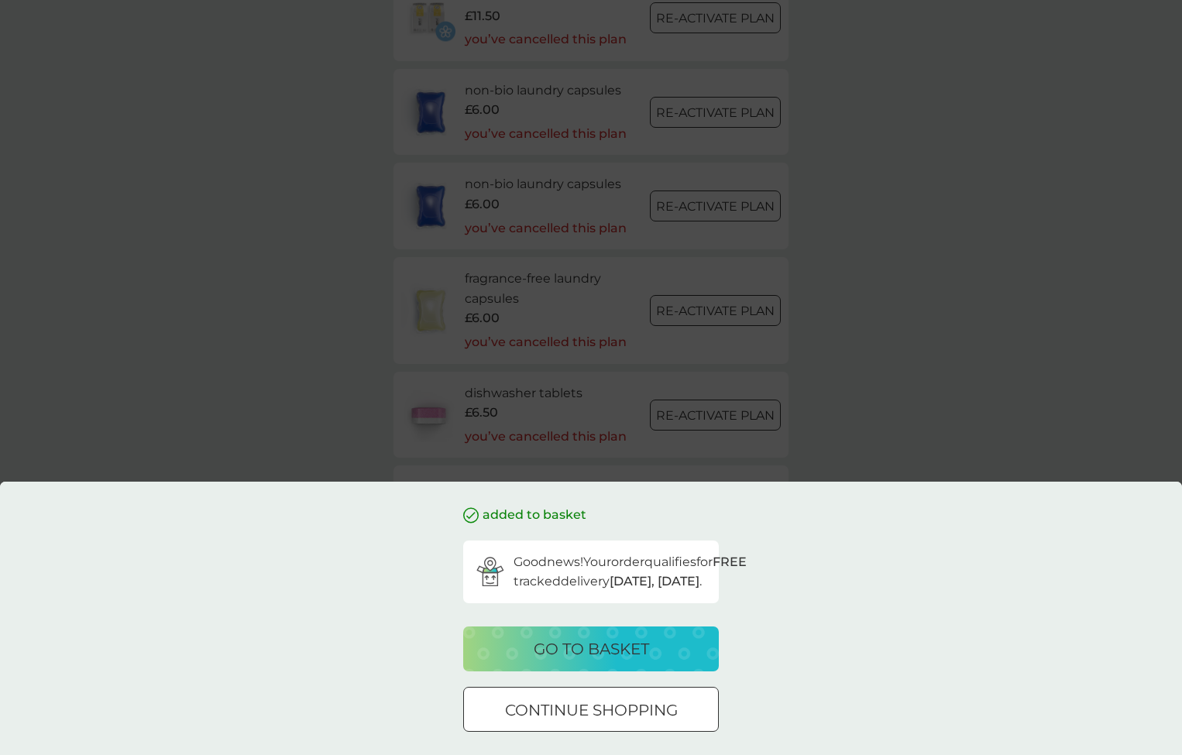
scroll to position [1979, 0]
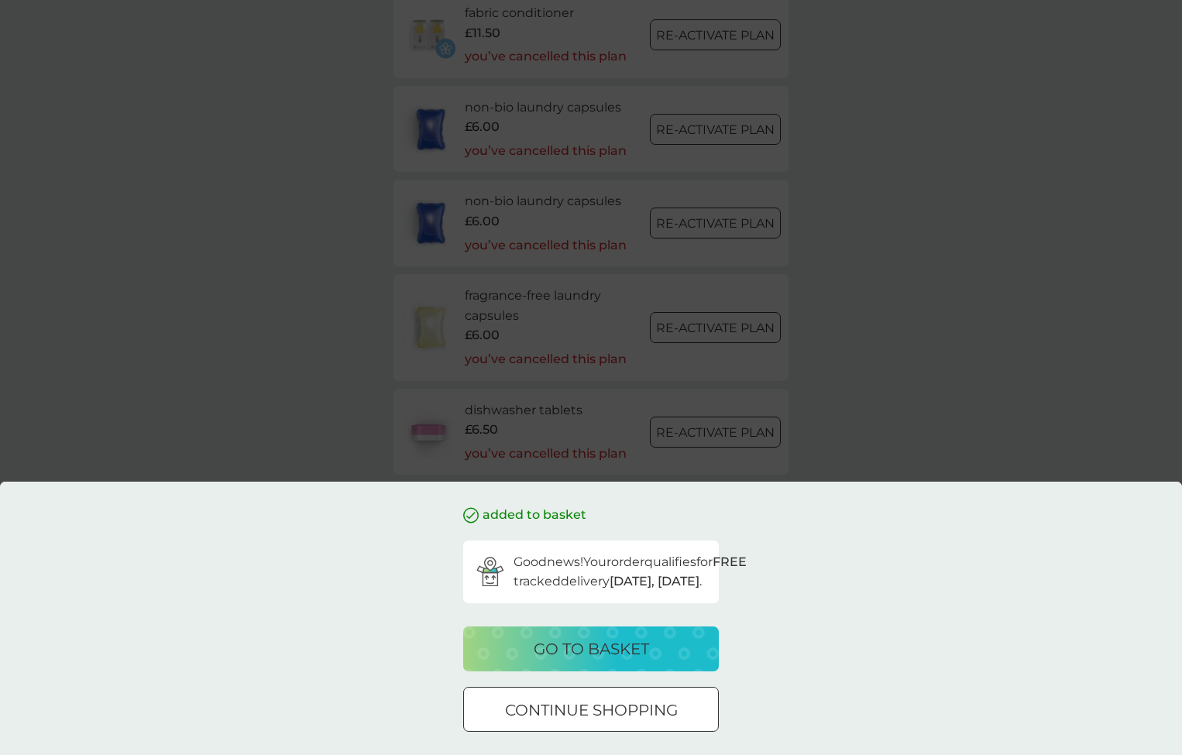
click at [566, 716] on div at bounding box center [591, 710] width 56 height 16
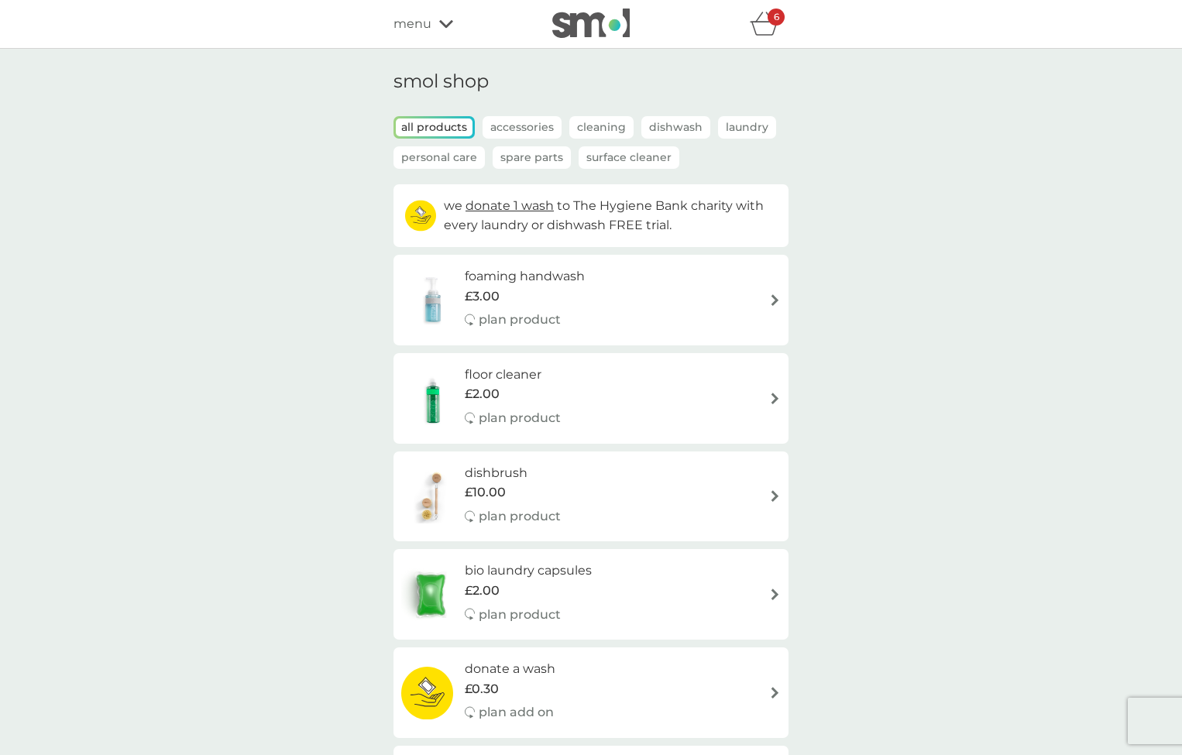
scroll to position [0, 0]
drag, startPoint x: 682, startPoint y: 125, endPoint x: 687, endPoint y: 139, distance: 14.7
click at [683, 125] on p "Dishwash" at bounding box center [675, 127] width 69 height 22
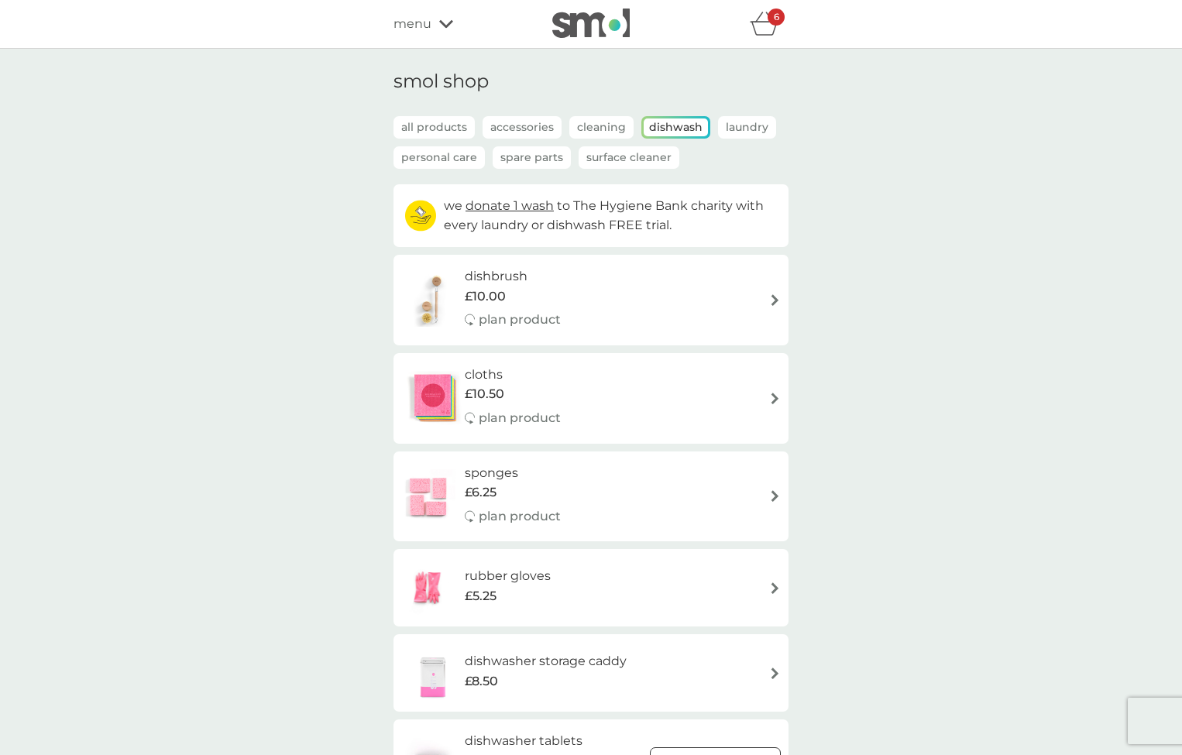
click at [764, 26] on icon "basket" at bounding box center [764, 24] width 29 height 24
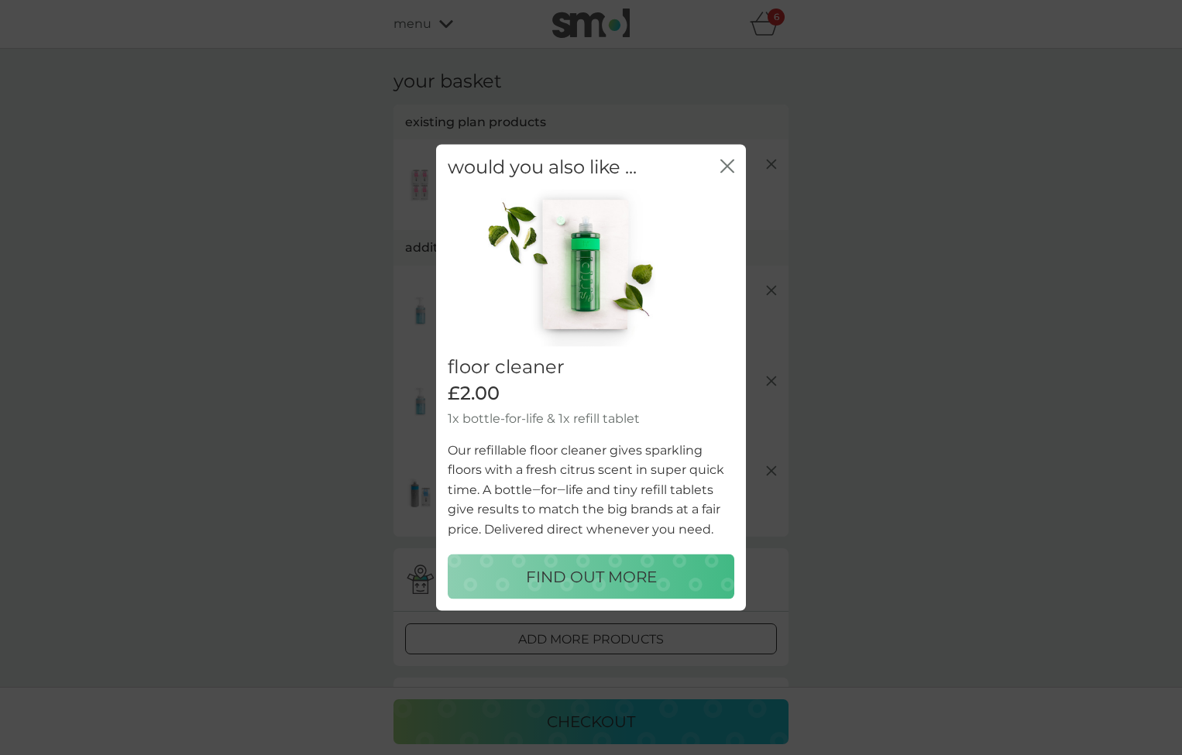
click at [723, 166] on icon "close" at bounding box center [727, 166] width 14 height 14
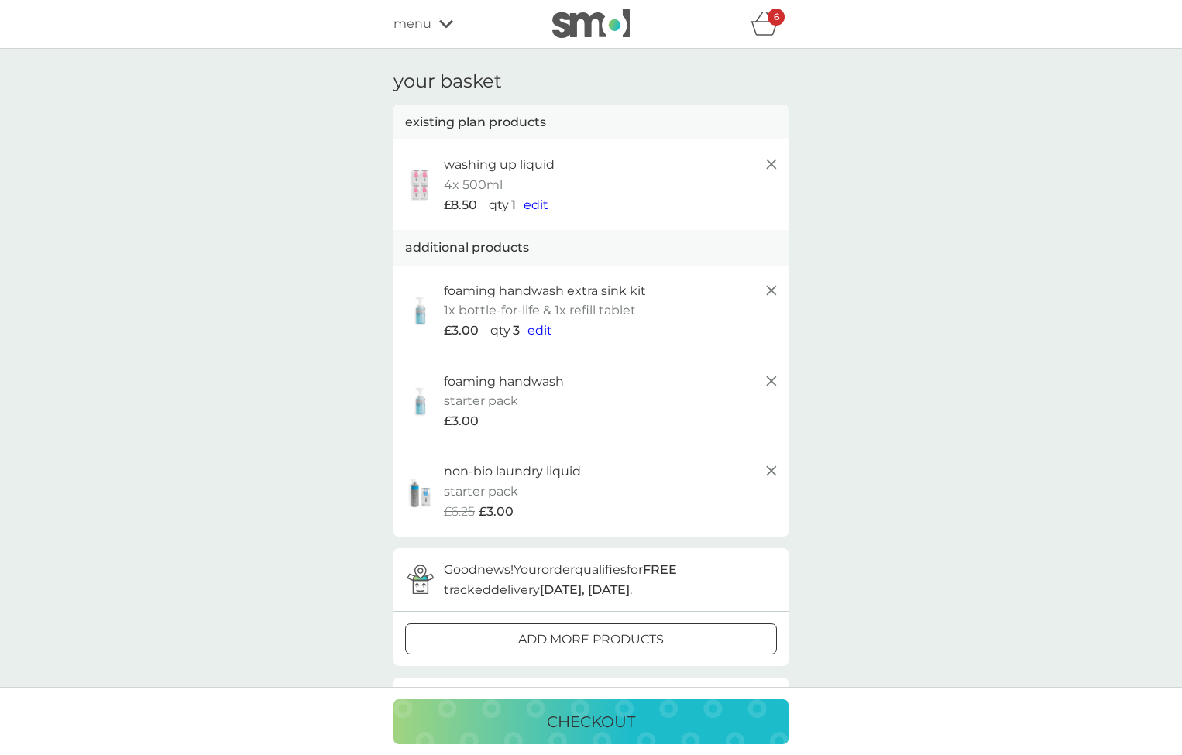
click at [770, 166] on line at bounding box center [771, 164] width 9 height 9
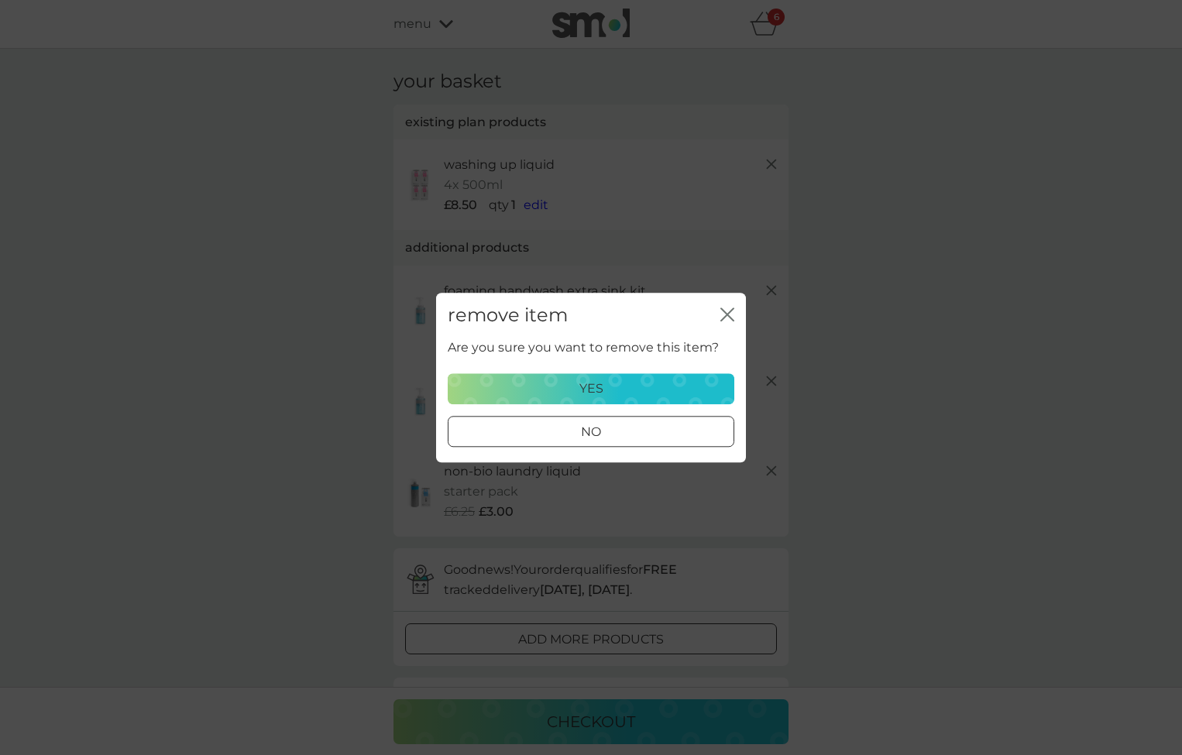
click at [629, 380] on div "yes" at bounding box center [591, 389] width 266 height 20
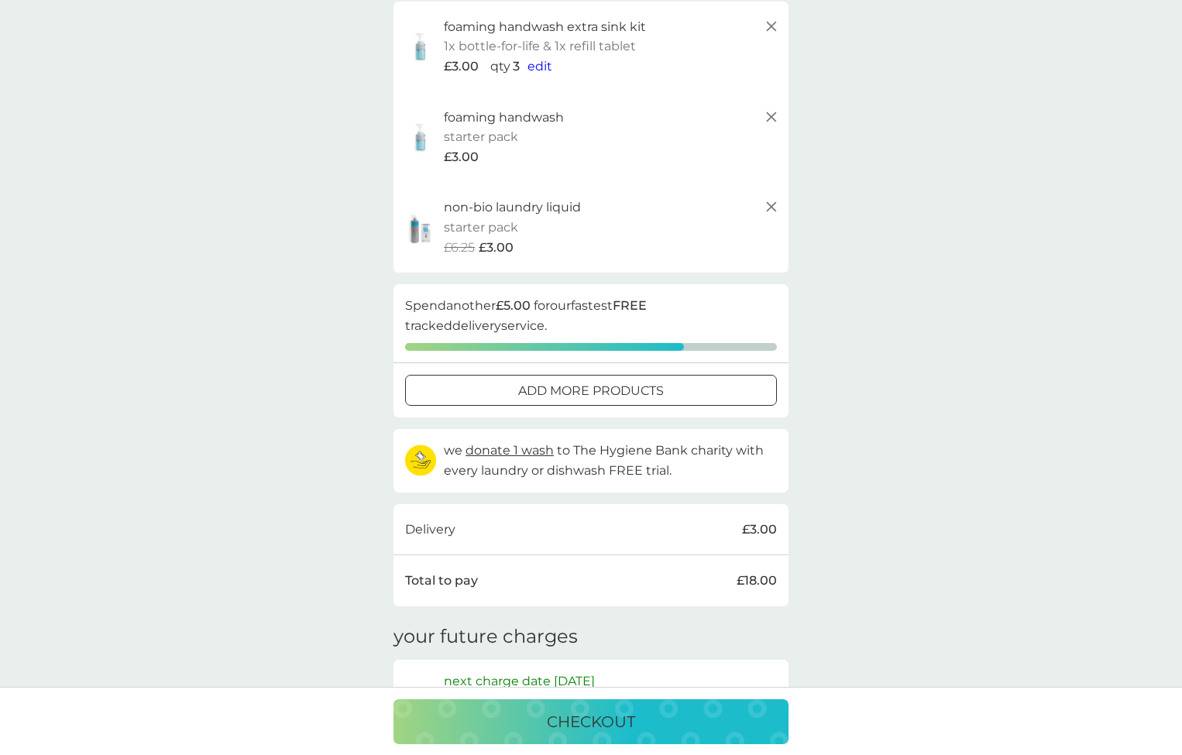
scroll to position [96, 0]
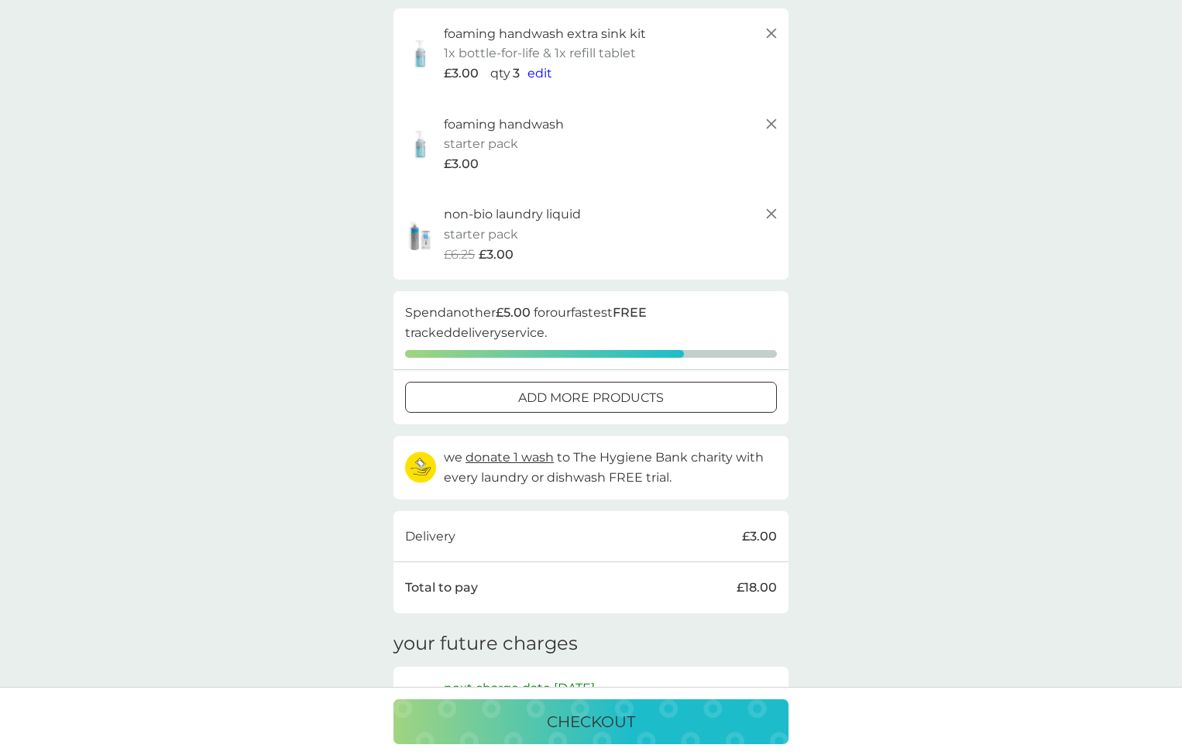
click at [655, 395] on p "add more products" at bounding box center [591, 398] width 146 height 20
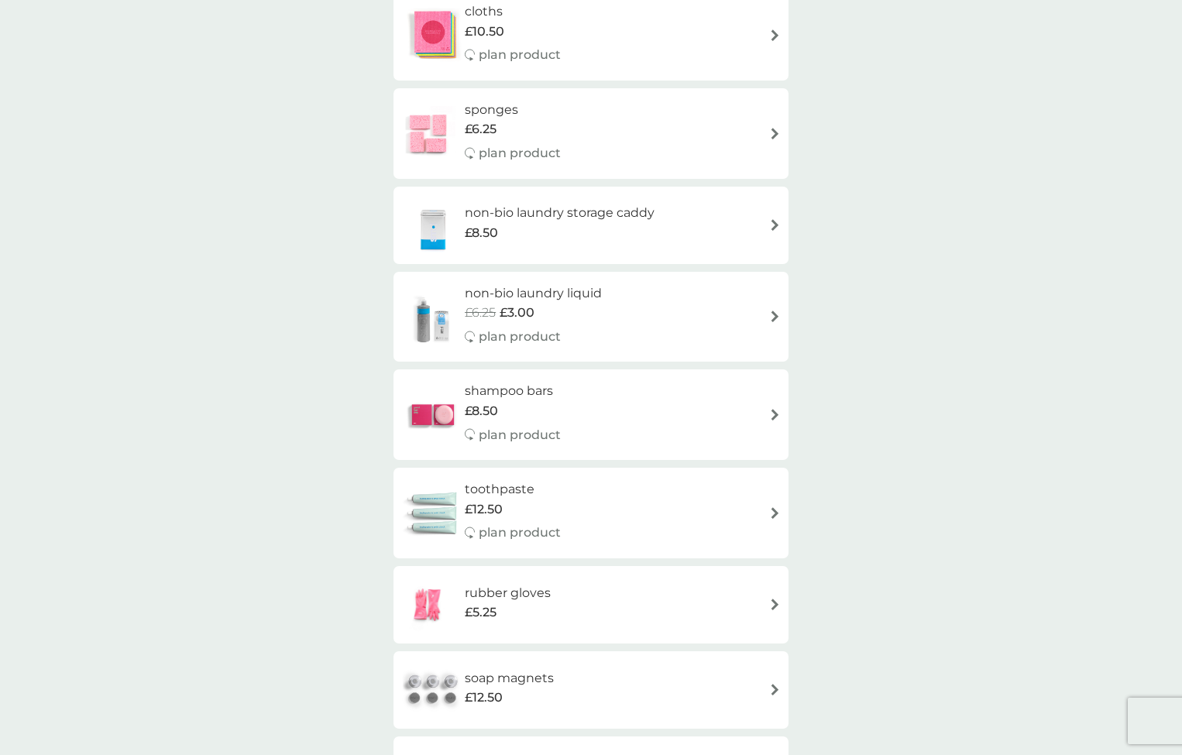
scroll to position [1224, 0]
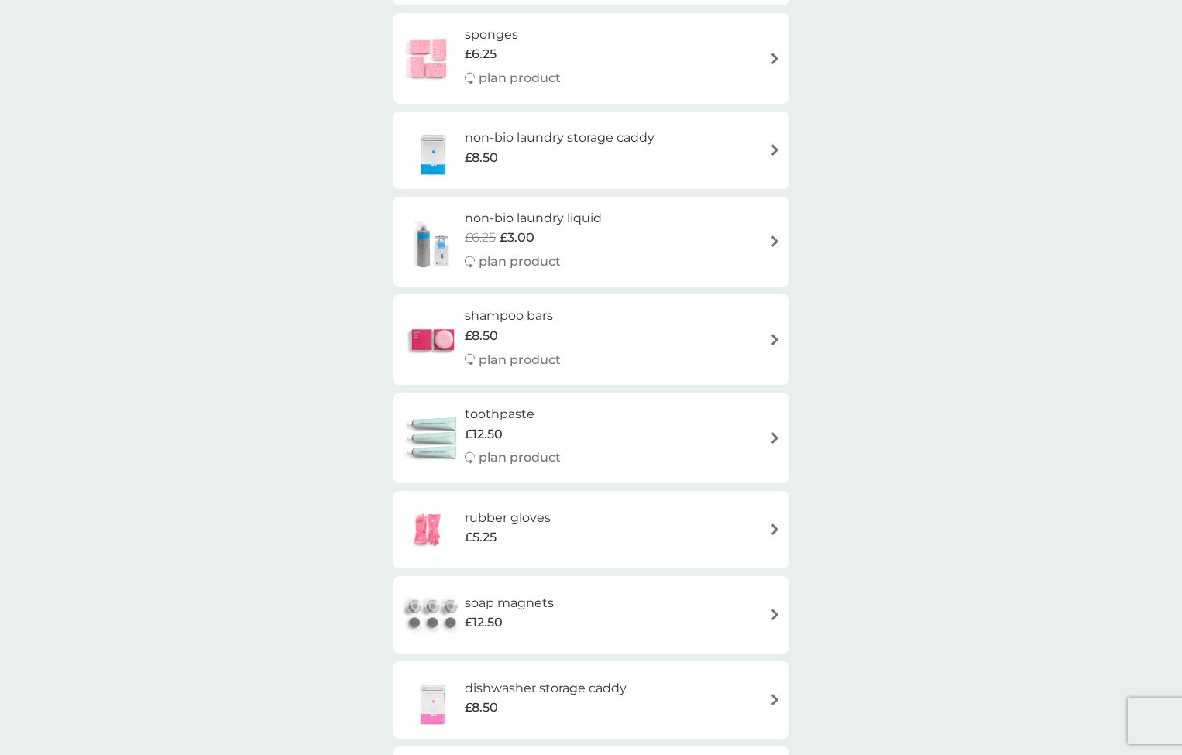
click at [777, 334] on img at bounding box center [775, 340] width 12 height 12
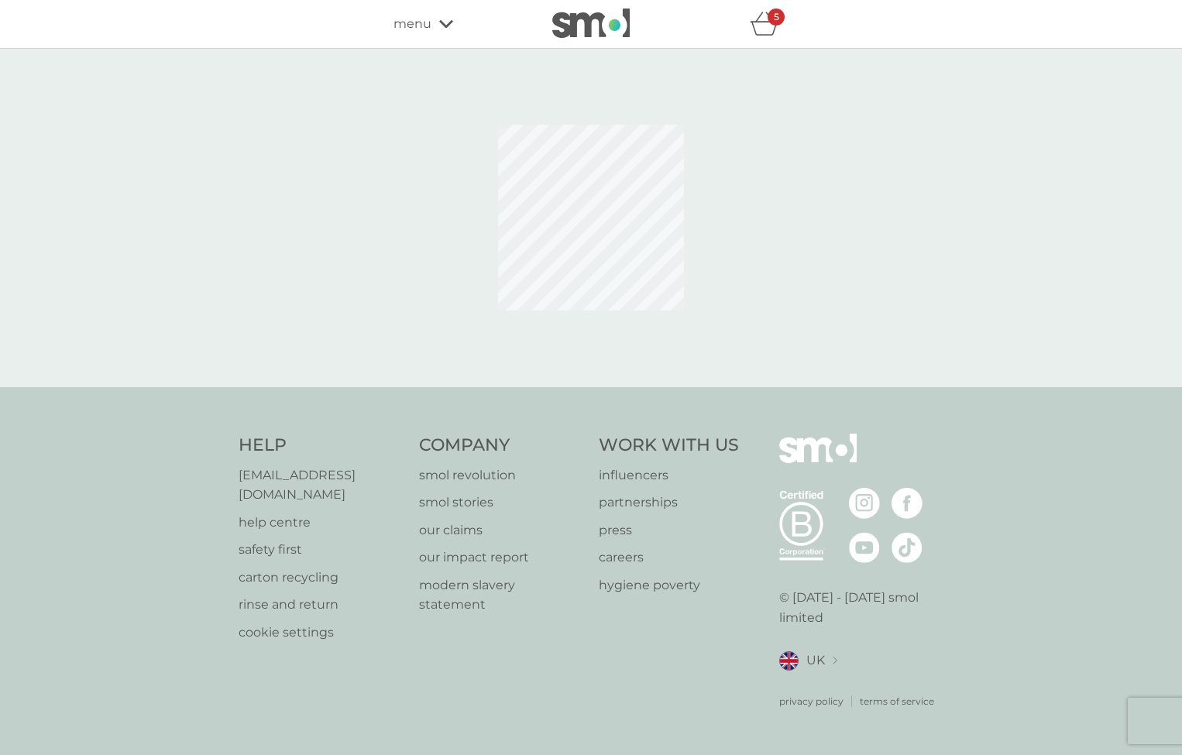
select select "63"
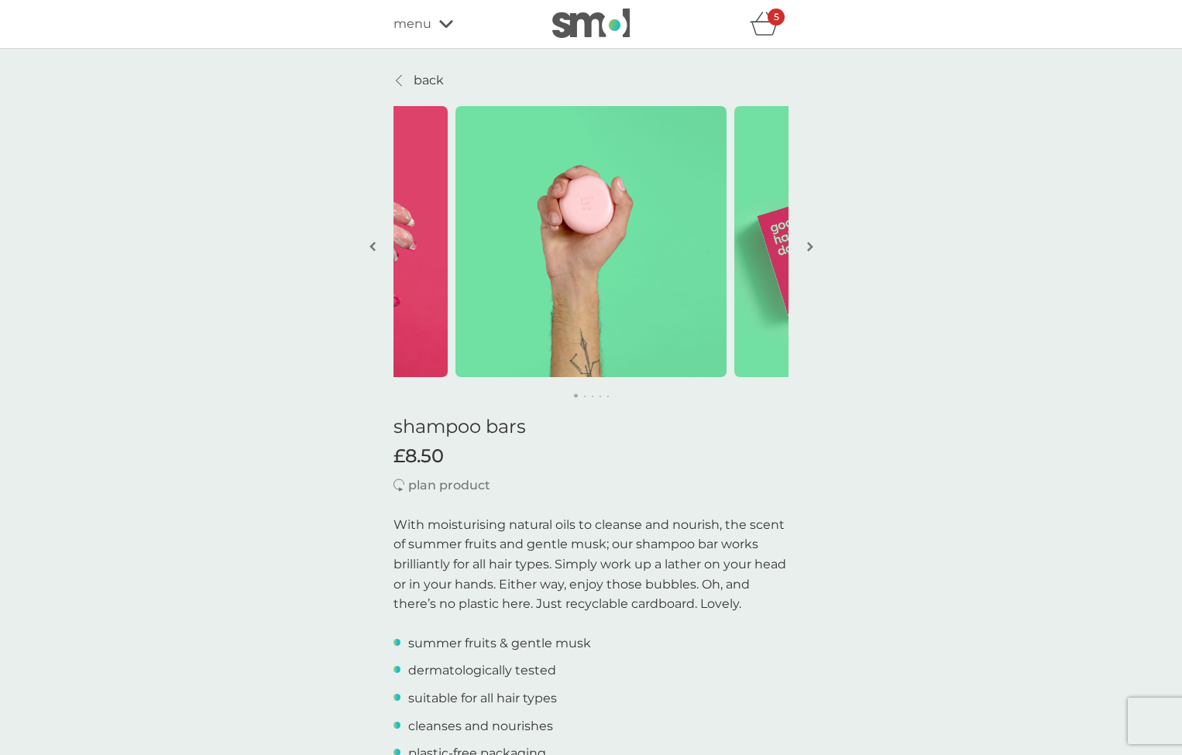
click at [805, 246] on button "button" at bounding box center [810, 247] width 12 height 77
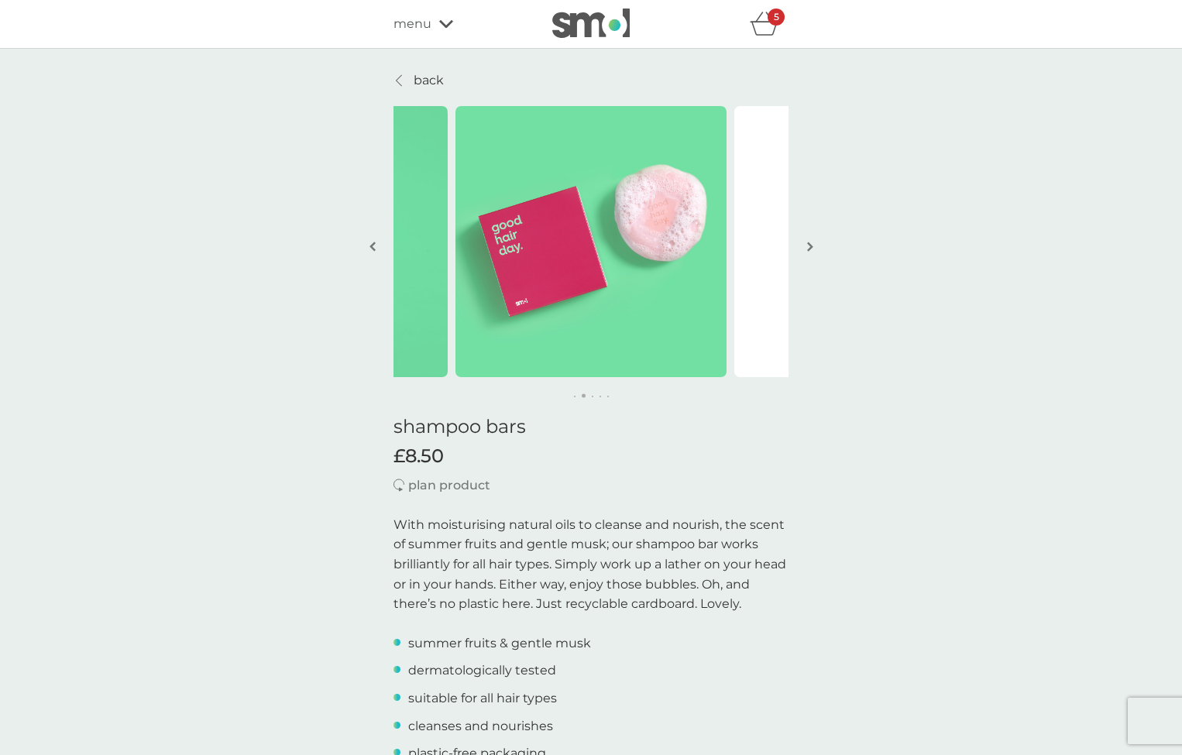
click at [805, 246] on button "button" at bounding box center [810, 247] width 12 height 77
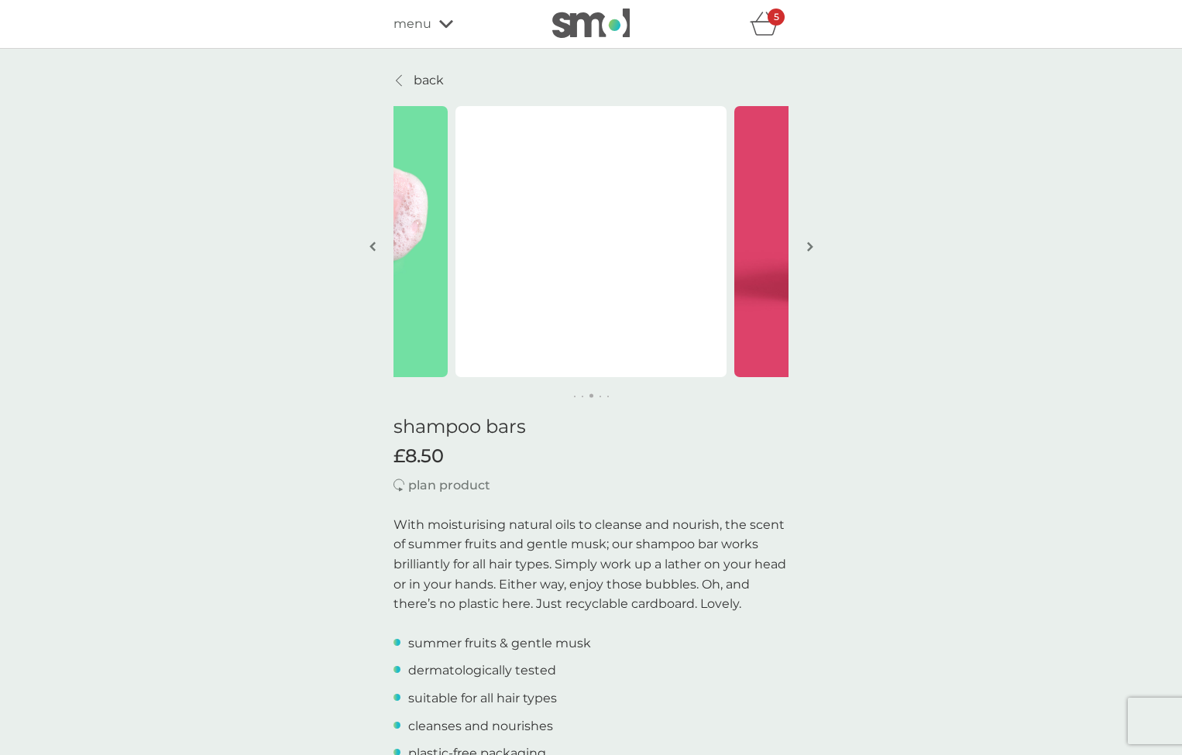
scroll to position [5, 0]
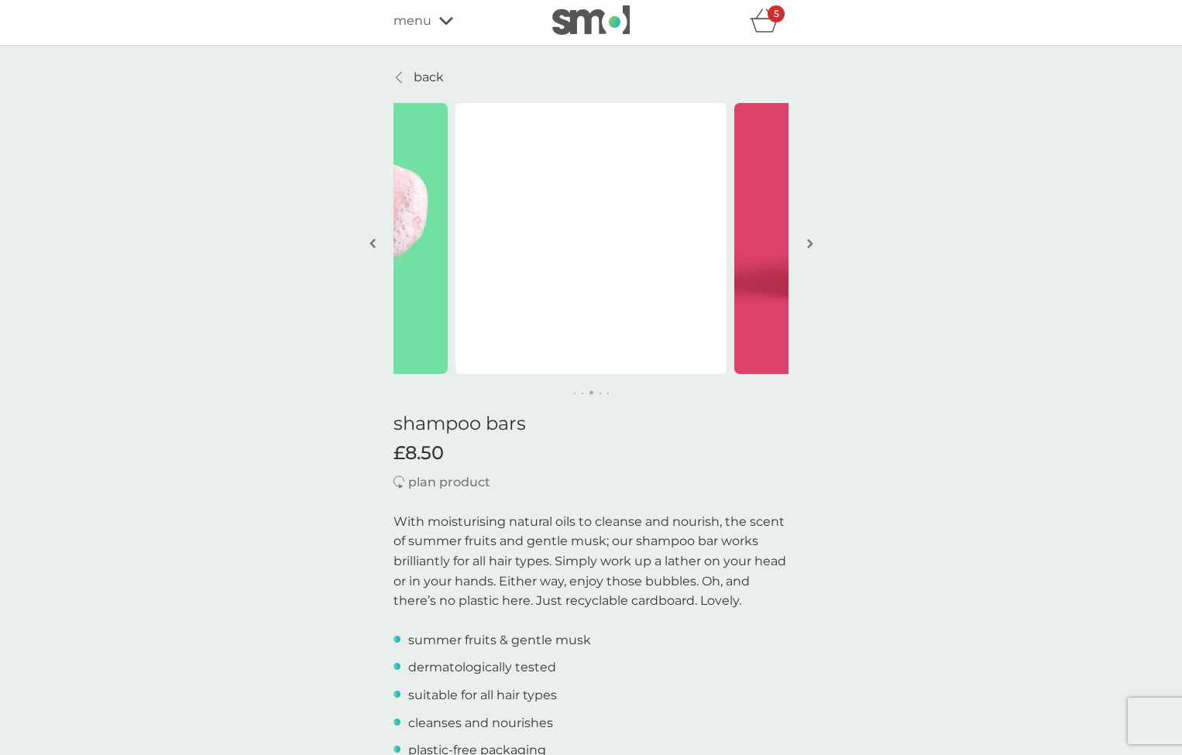
click at [805, 246] on button "button" at bounding box center [810, 244] width 12 height 77
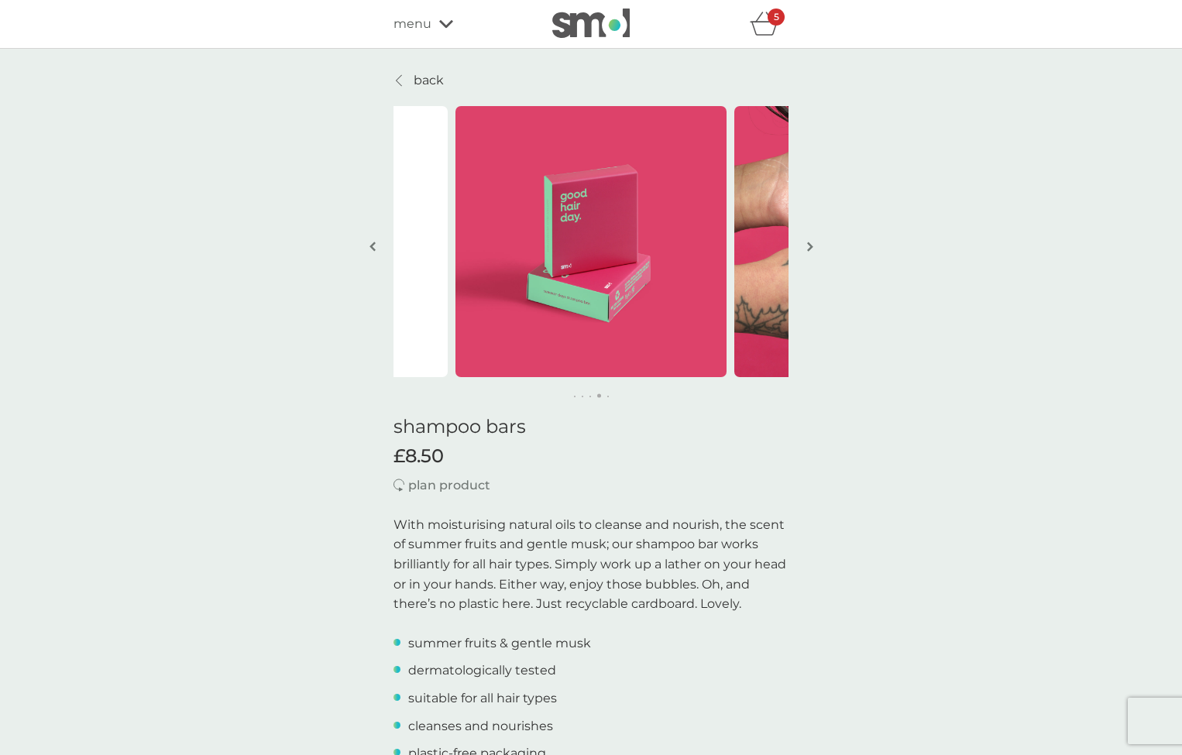
scroll to position [0, 0]
click at [811, 246] on img "button" at bounding box center [810, 247] width 6 height 12
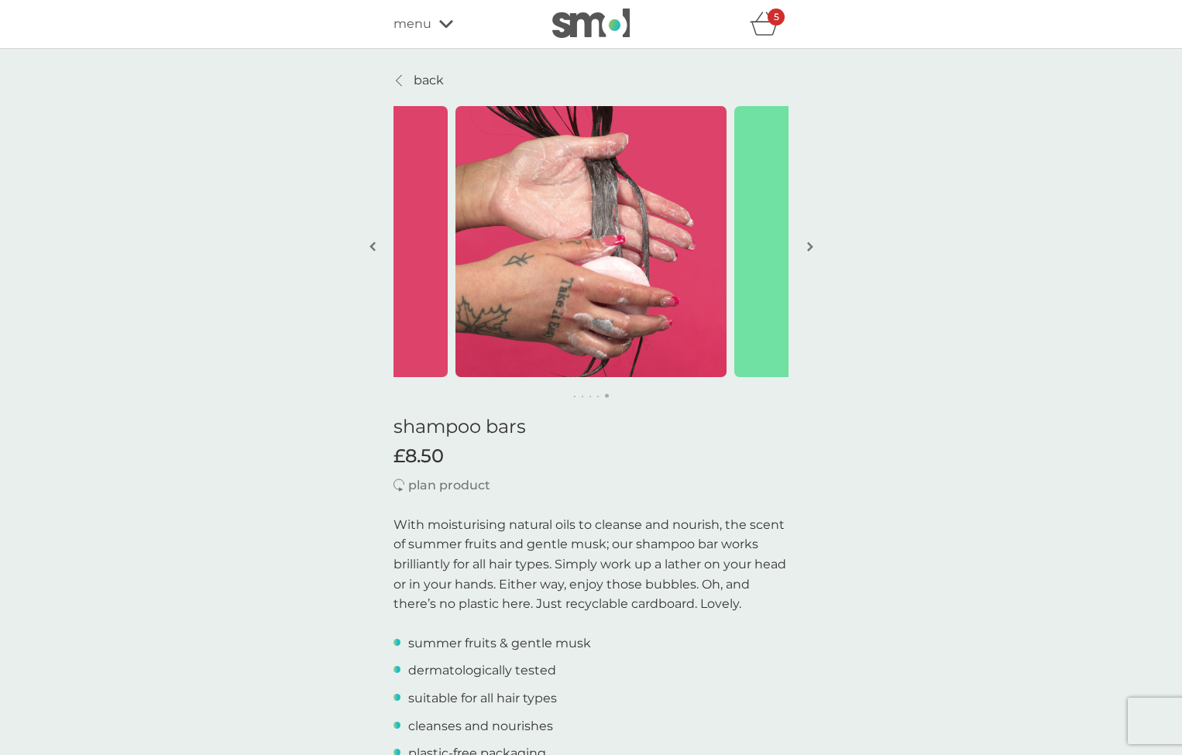
scroll to position [6, 1]
click at [811, 246] on img "button" at bounding box center [810, 246] width 6 height 12
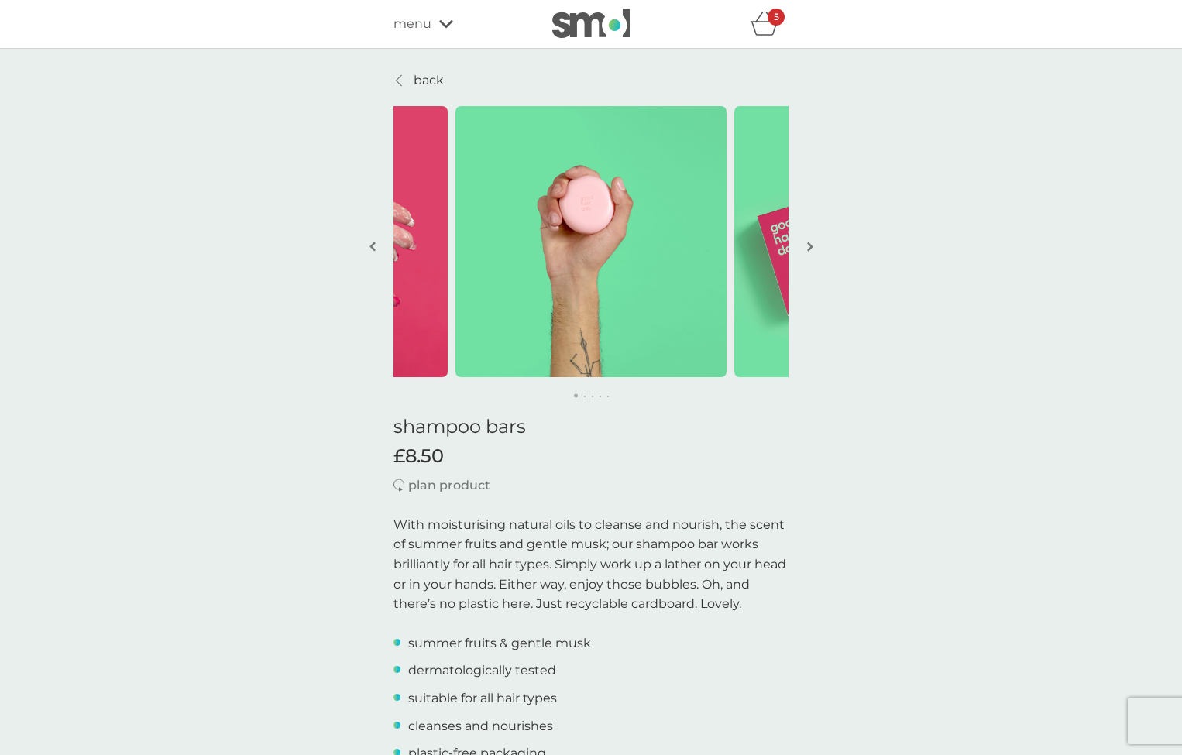
click at [811, 246] on img "button" at bounding box center [810, 247] width 6 height 12
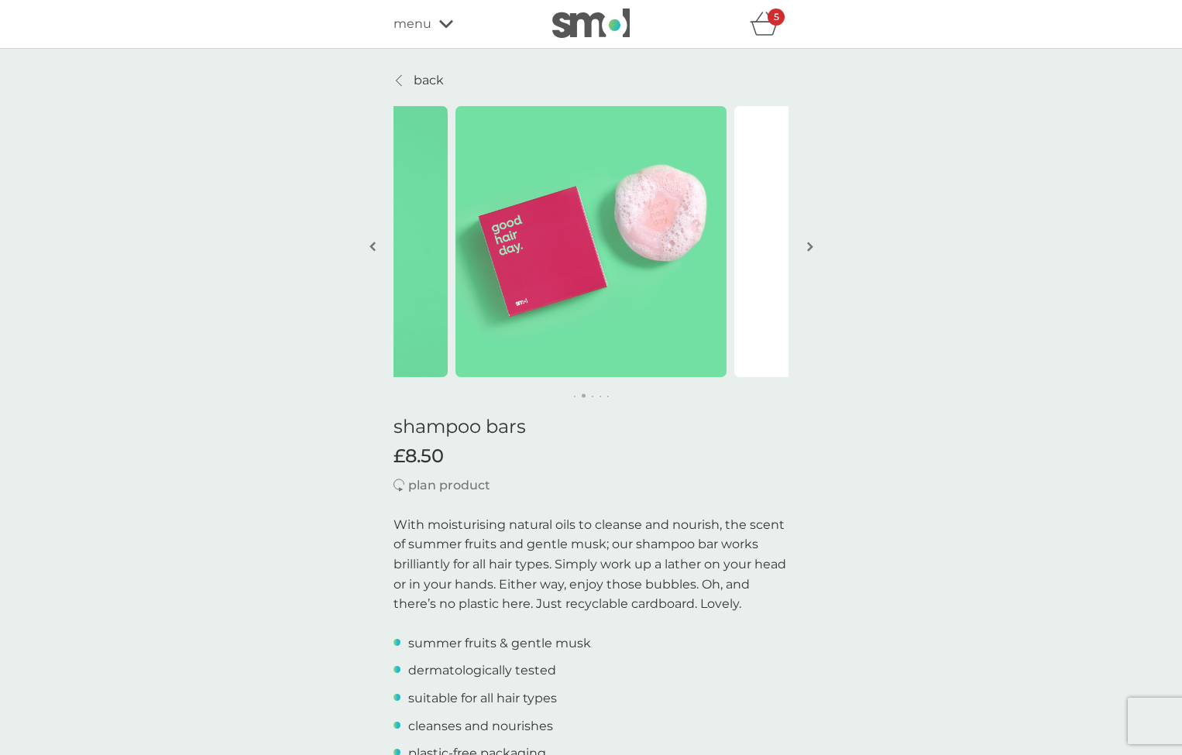
scroll to position [0, 0]
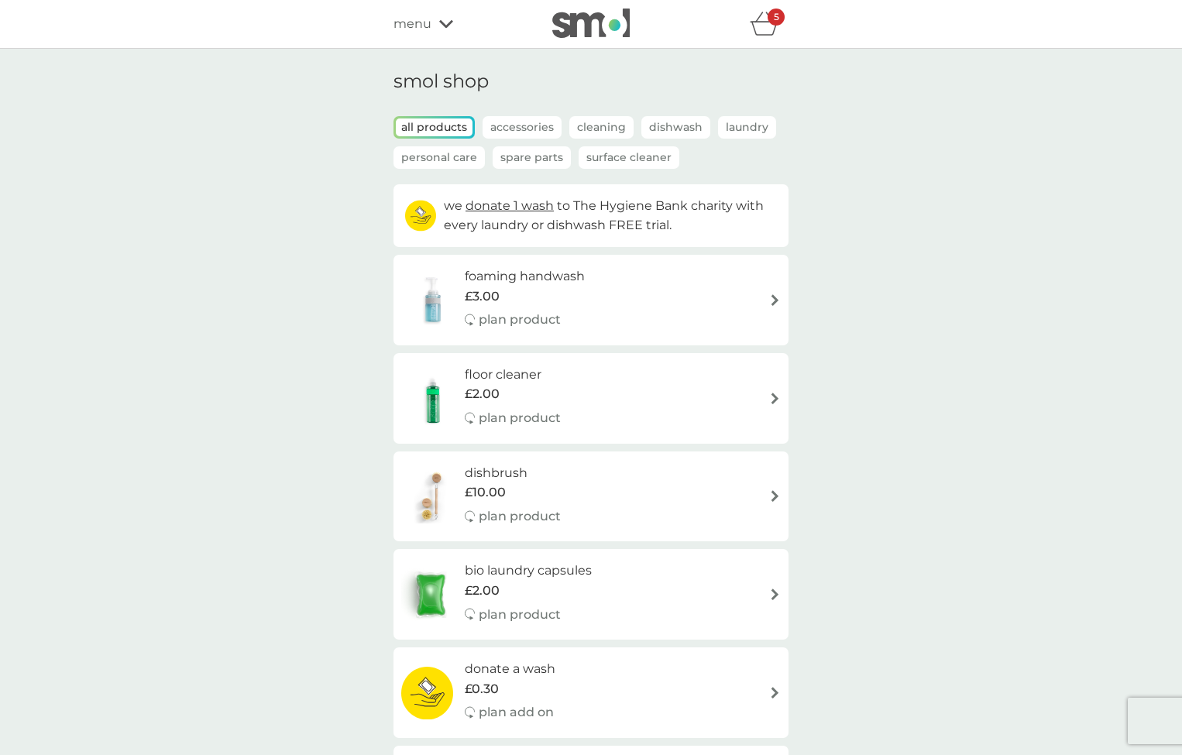
click at [761, 24] on icon "basket" at bounding box center [764, 24] width 29 height 24
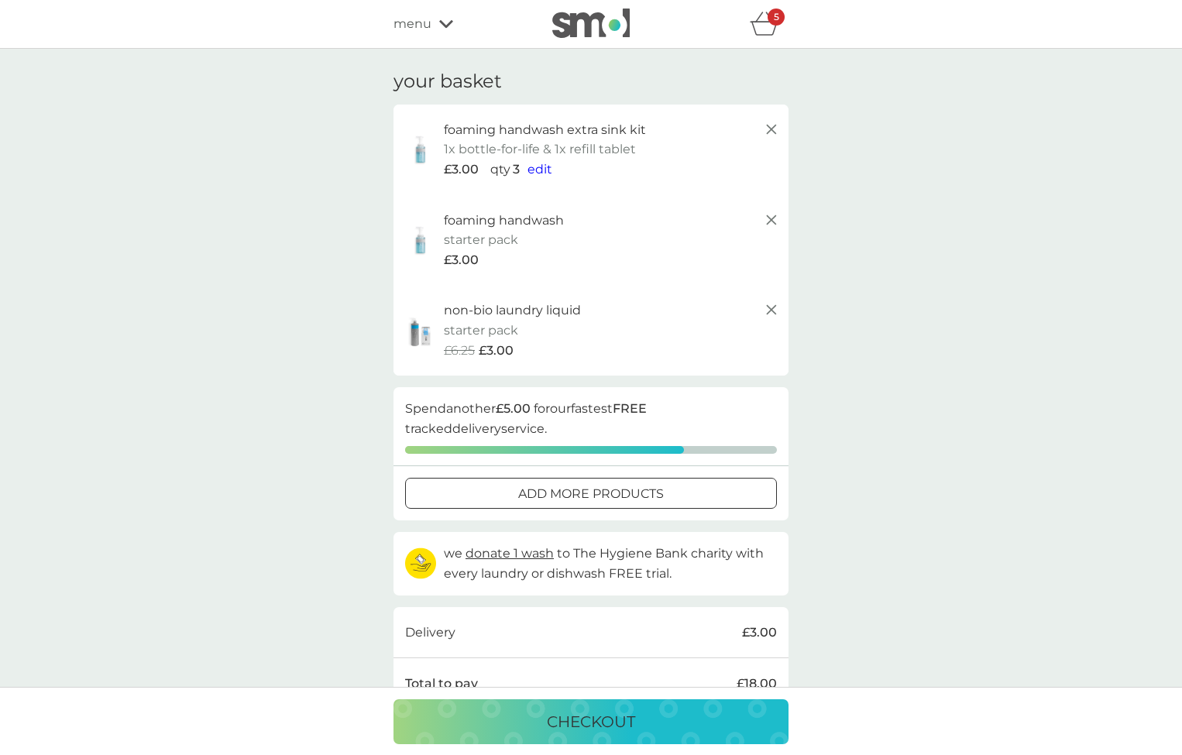
click at [541, 169] on span "edit" at bounding box center [539, 169] width 25 height 15
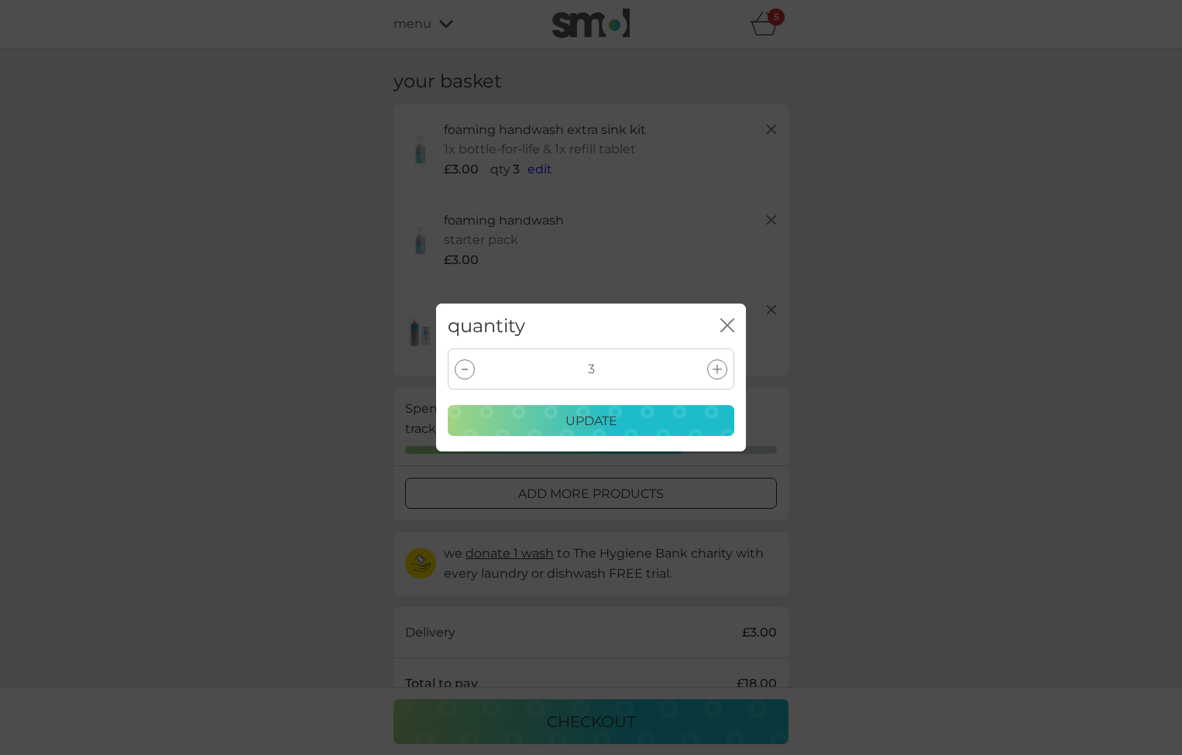
click at [721, 367] on icon at bounding box center [717, 369] width 9 height 9
click at [716, 361] on div at bounding box center [717, 369] width 20 height 20
drag, startPoint x: 565, startPoint y: 424, endPoint x: 707, endPoint y: 400, distance: 144.4
click at [565, 422] on p "update" at bounding box center [591, 421] width 52 height 20
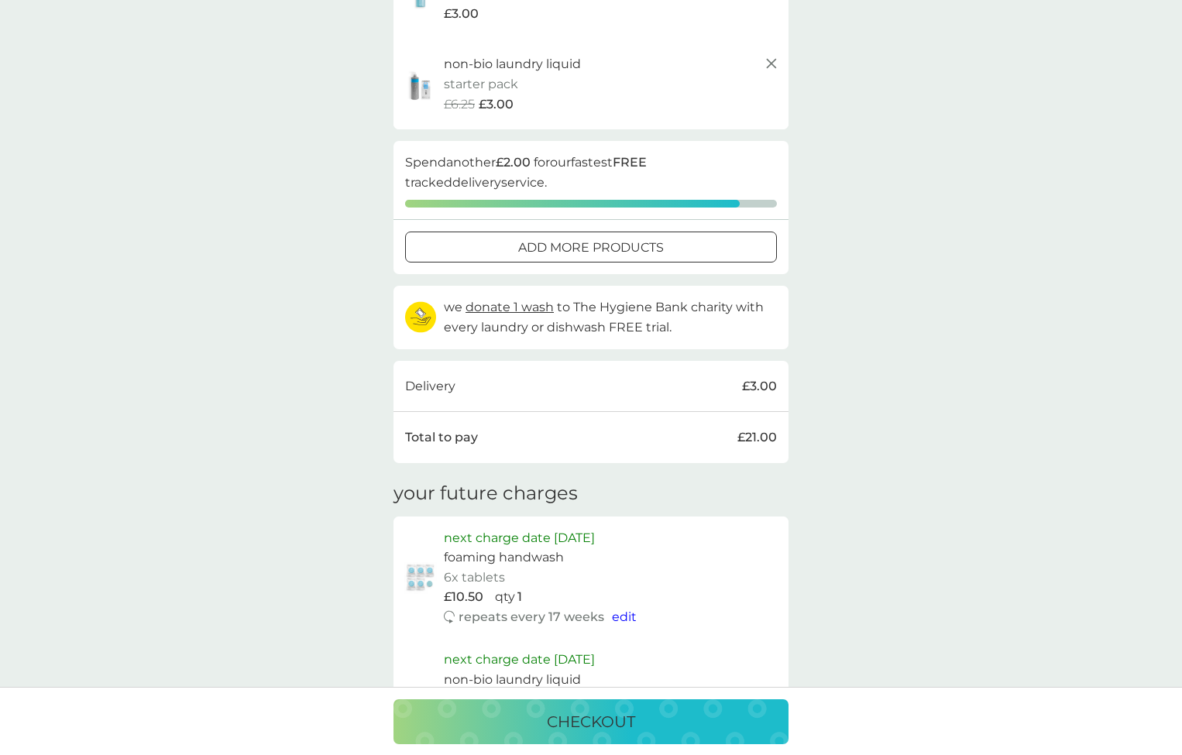
scroll to position [287, 0]
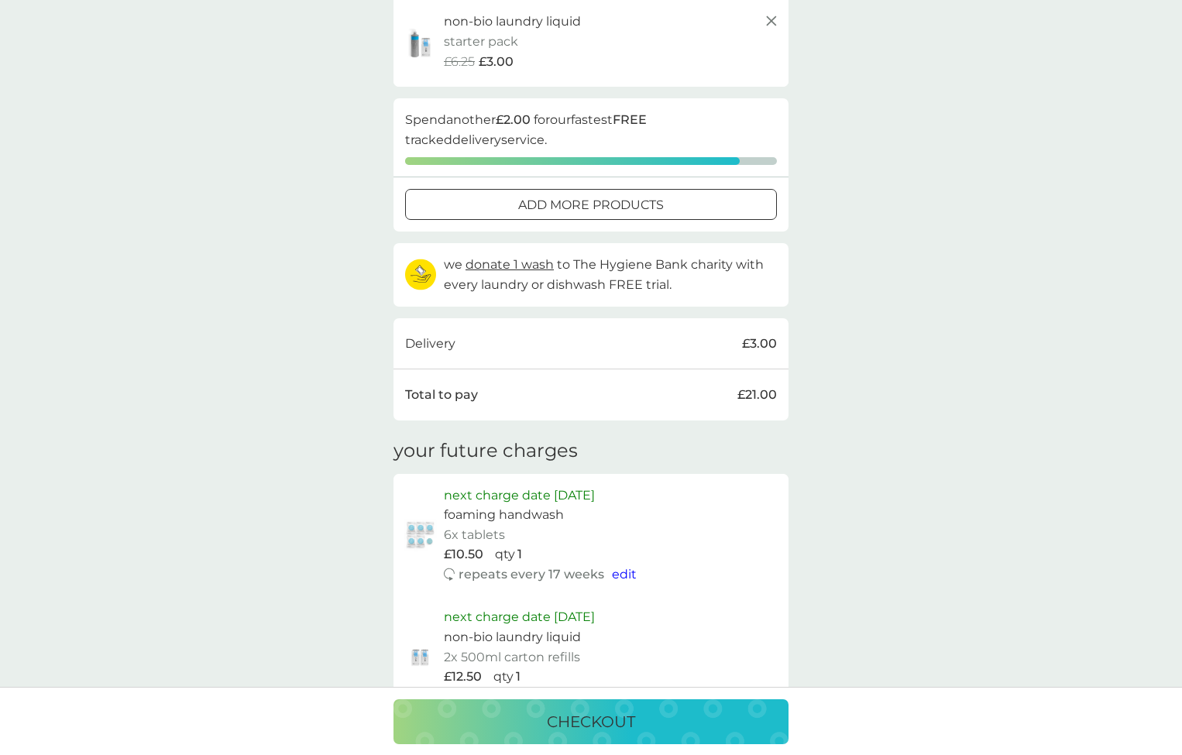
click at [560, 200] on p "add more products" at bounding box center [591, 205] width 146 height 20
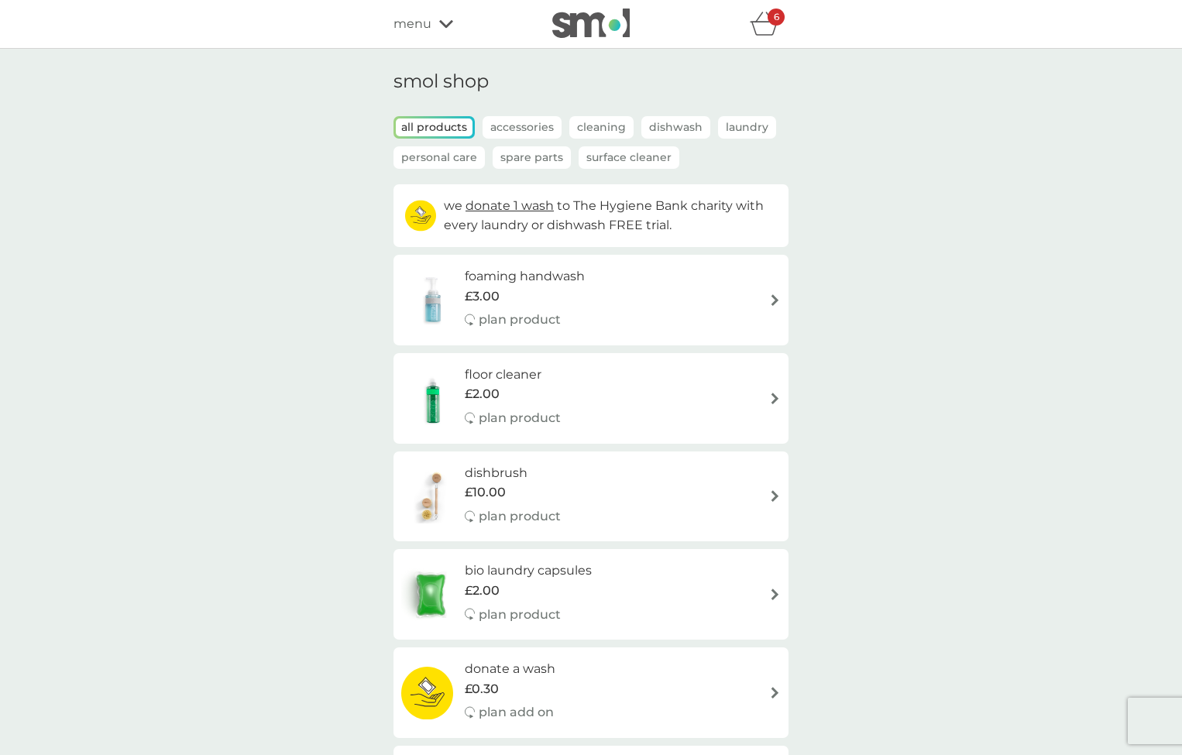
click at [486, 369] on h6 "floor cleaner" at bounding box center [513, 375] width 96 height 20
select select "84"
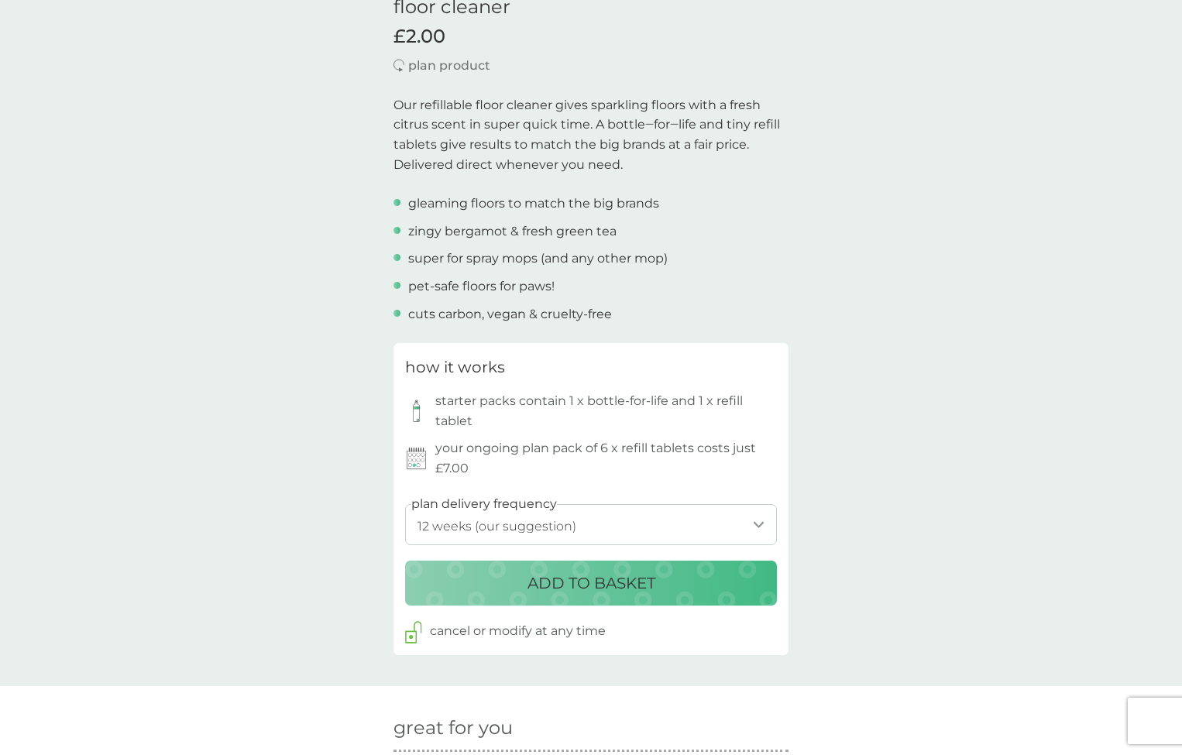
scroll to position [487, 0]
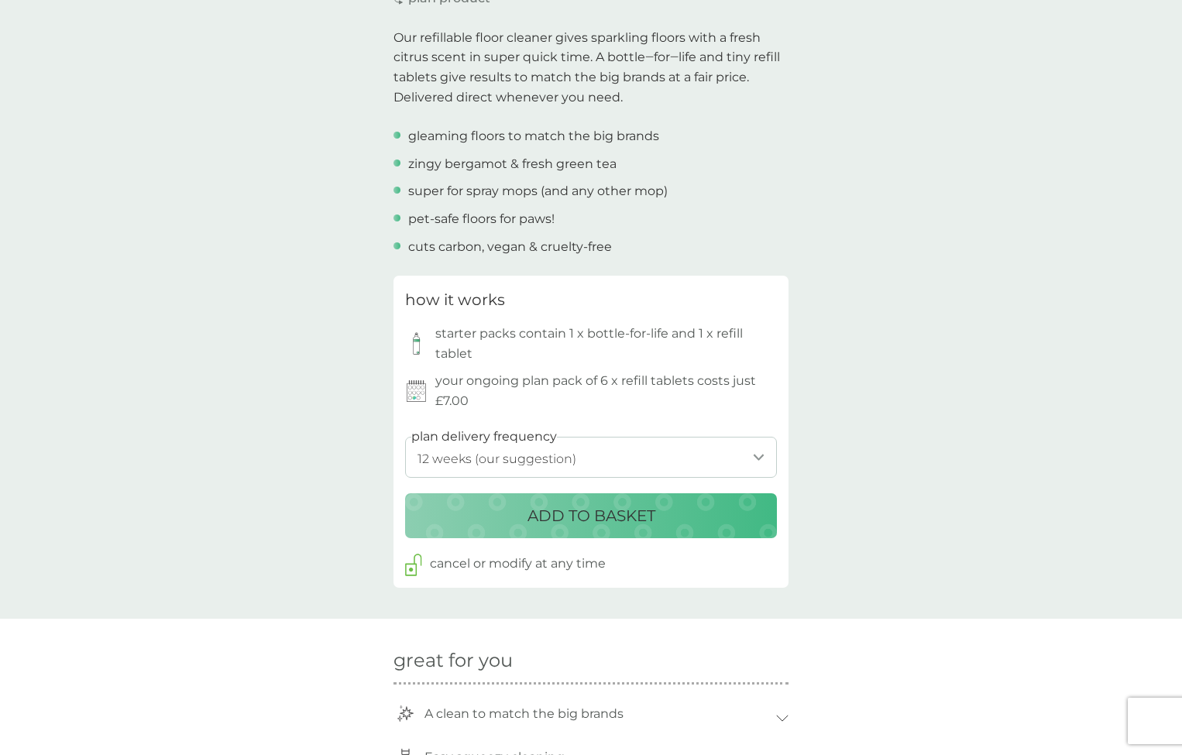
drag, startPoint x: 592, startPoint y: 503, endPoint x: 700, endPoint y: 444, distance: 123.4
click at [592, 503] on p "ADD TO BASKET" at bounding box center [591, 515] width 128 height 25
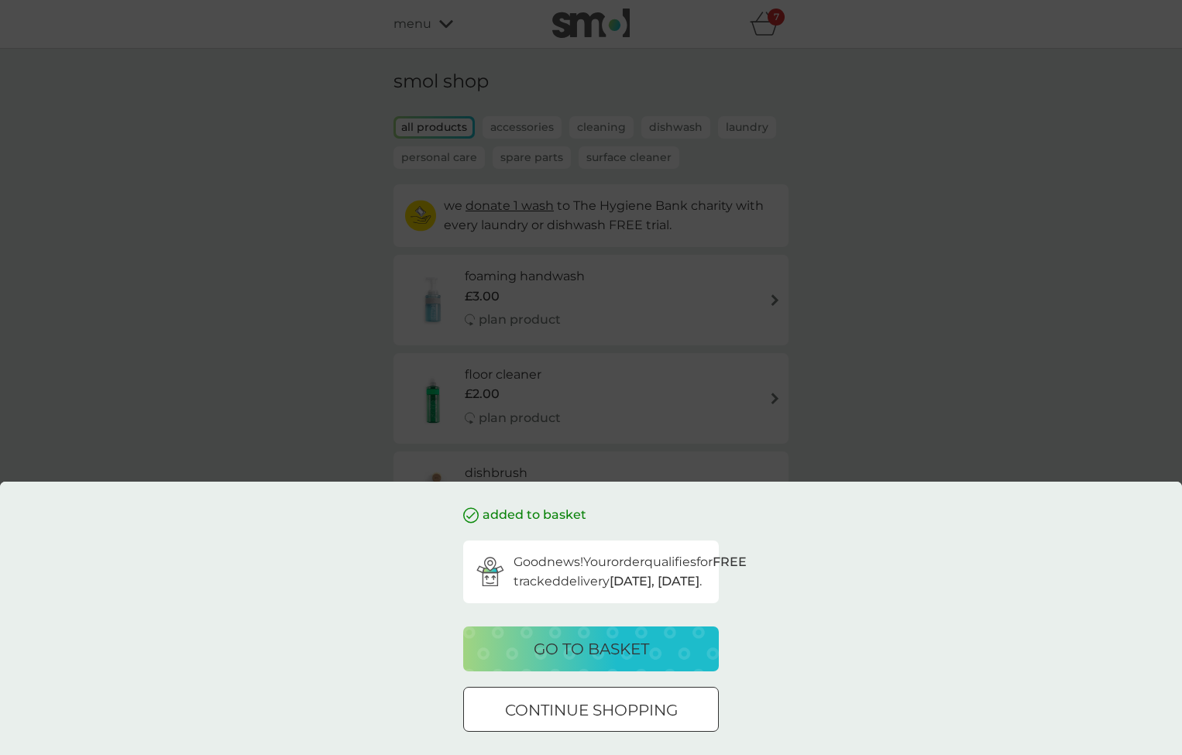
click at [596, 653] on p "go to basket" at bounding box center [591, 649] width 115 height 25
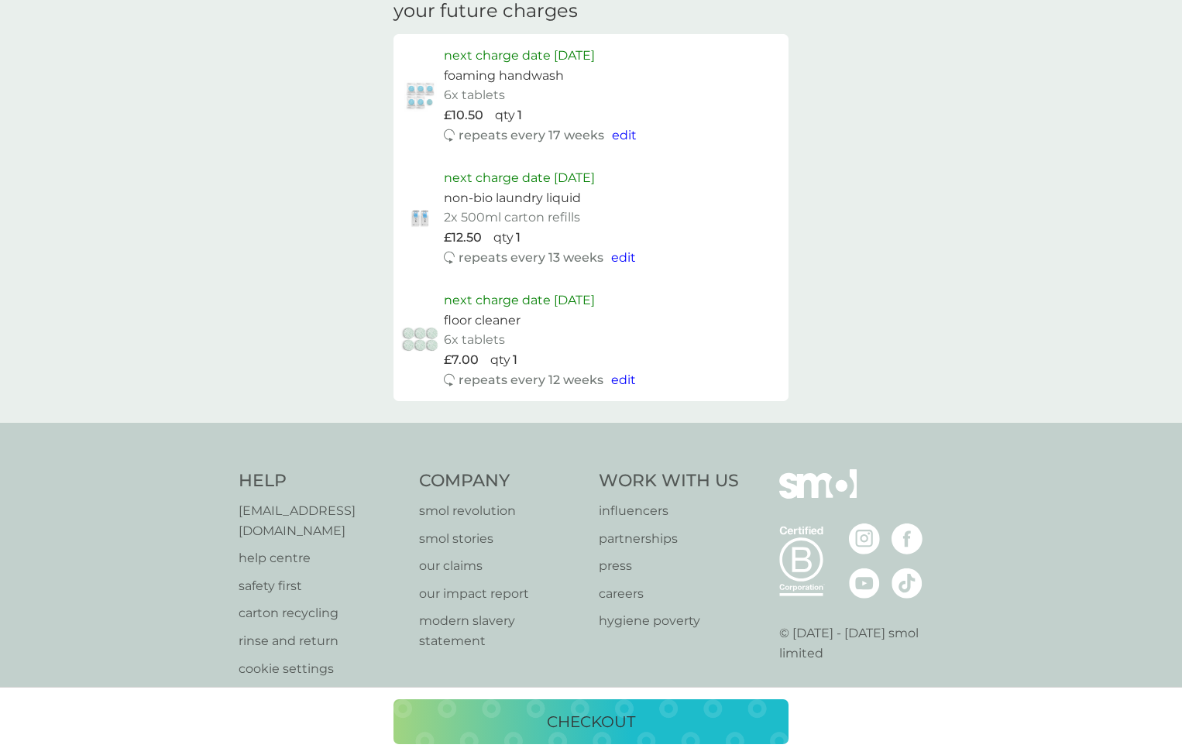
scroll to position [802, 0]
click at [634, 721] on p "checkout" at bounding box center [591, 721] width 88 height 25
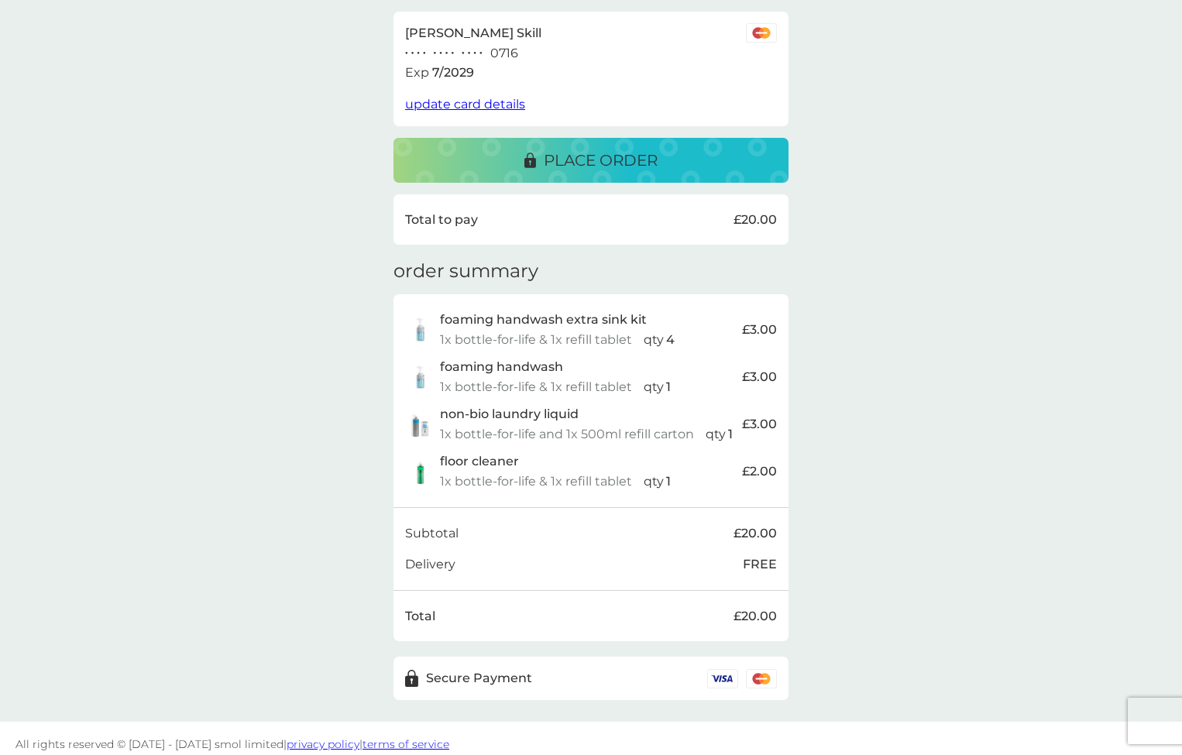
scroll to position [295, 0]
click at [624, 157] on p "place order" at bounding box center [601, 161] width 114 height 25
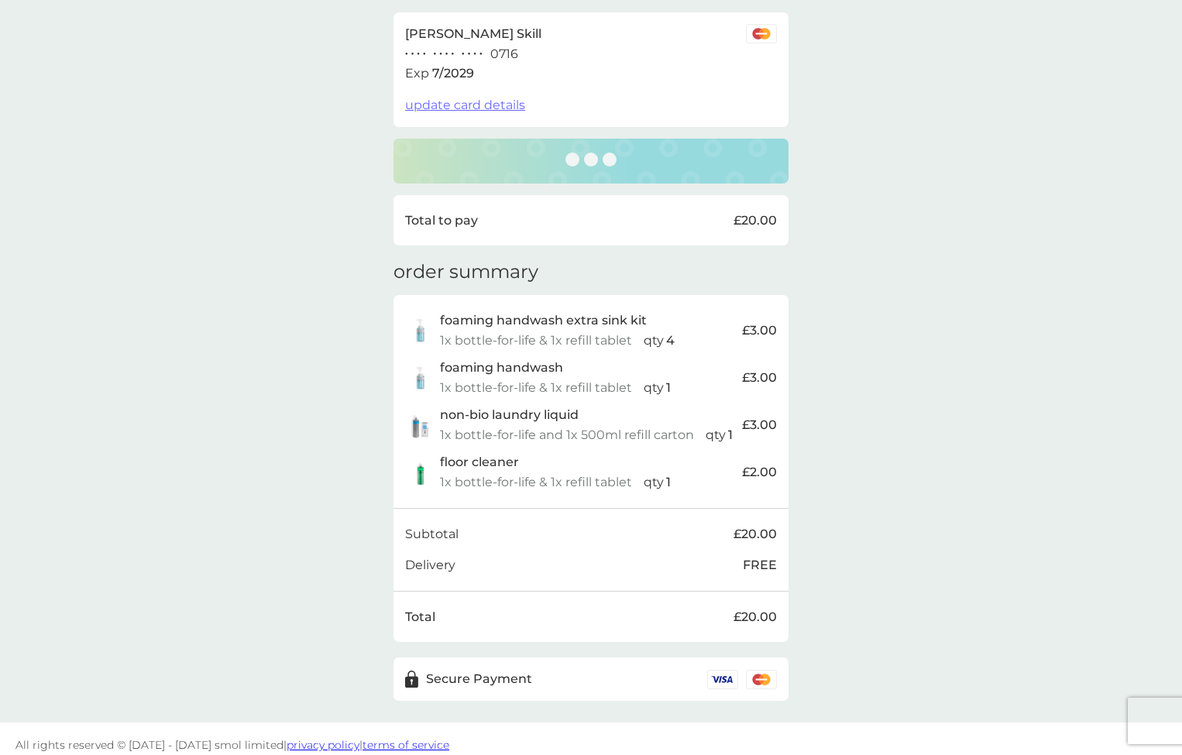
click at [527, 305] on div "delivery address [PERSON_NAME] [GEOGRAPHIC_DATA] [STREET_ADDRESS][PERSON_NAME] …" at bounding box center [590, 238] width 395 height 926
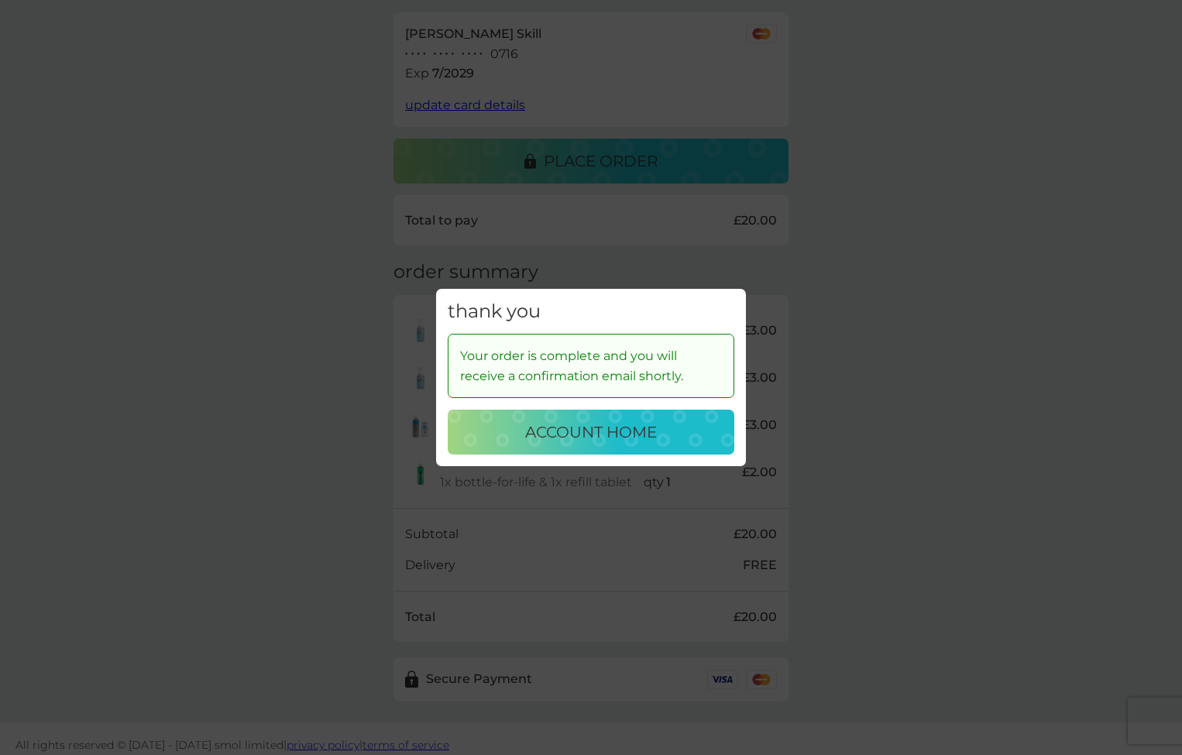
click at [601, 432] on p "account home" at bounding box center [591, 432] width 132 height 25
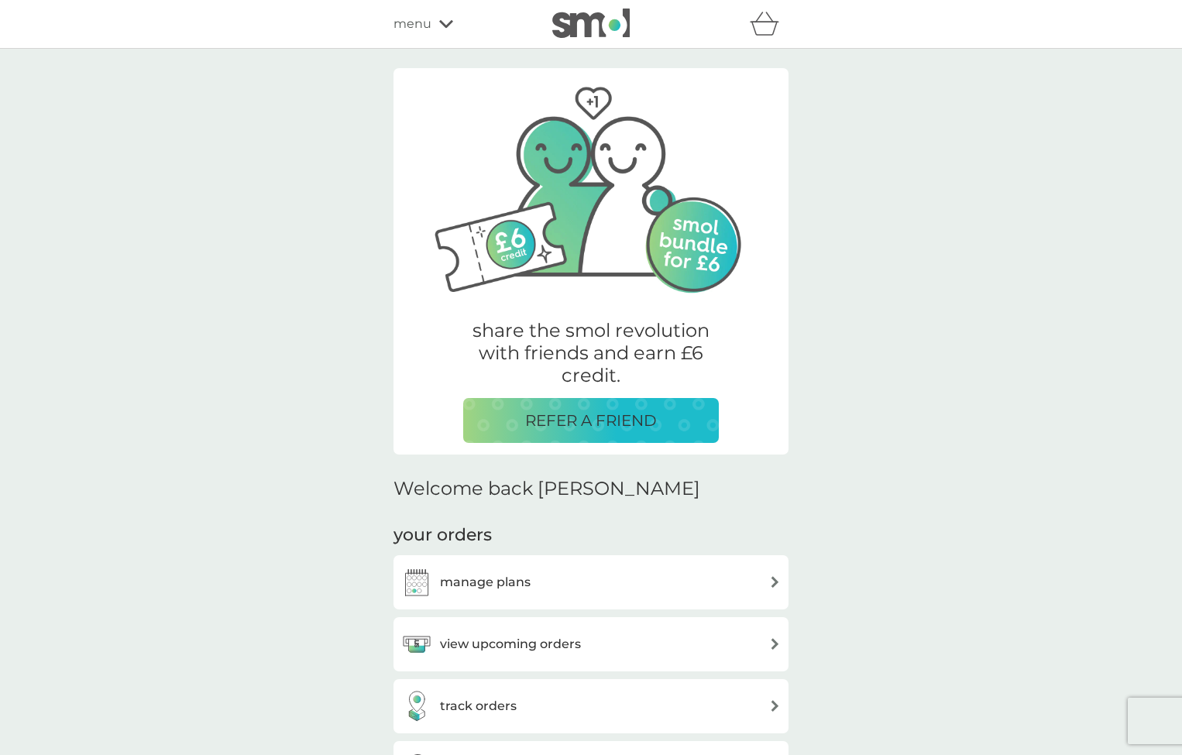
click at [448, 580] on h3 "manage plans" at bounding box center [485, 582] width 91 height 20
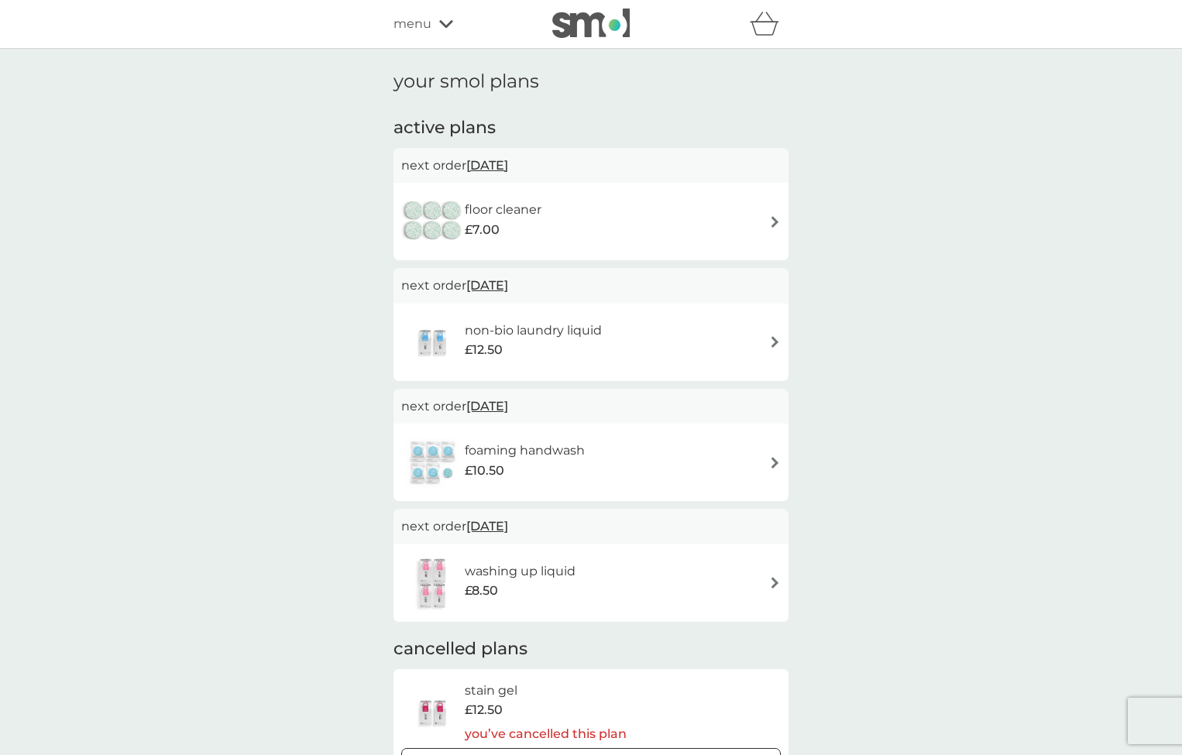
click at [768, 219] on div "floor cleaner £7.00" at bounding box center [591, 221] width 380 height 54
